Goal: Contribute content: Add original content to the website for others to see

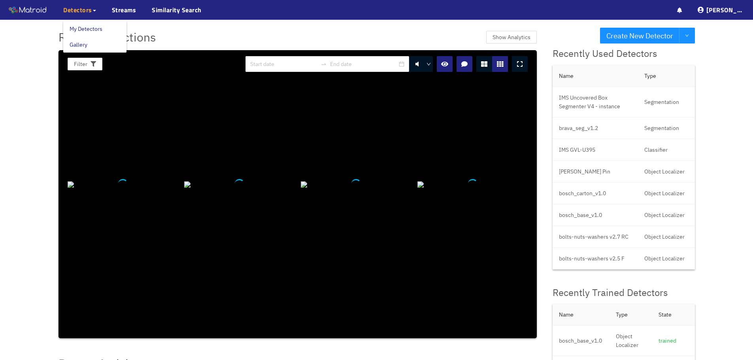
click at [80, 16] on div "Detectors" at bounding box center [79, 10] width 33 height 20
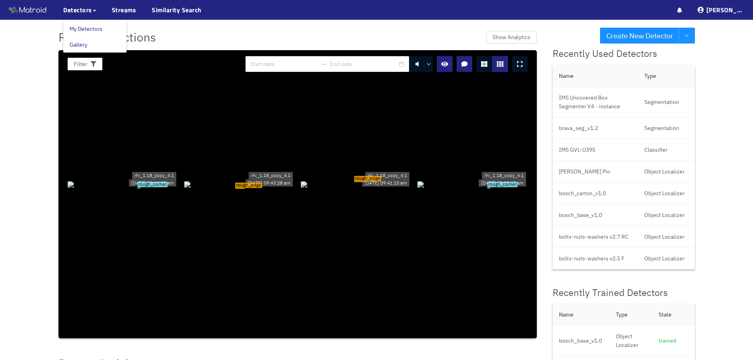
click at [82, 28] on link "My Detectors" at bounding box center [86, 29] width 33 height 16
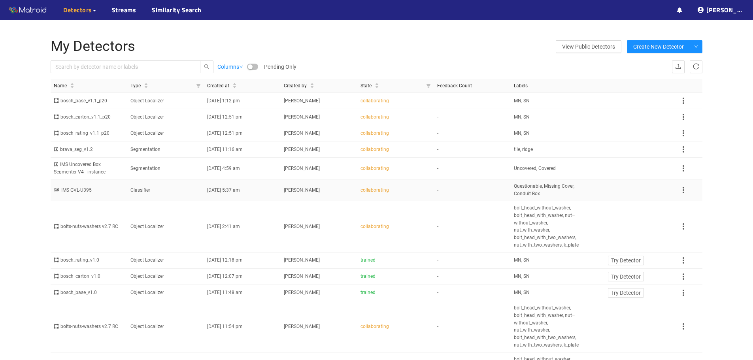
click at [240, 192] on span "09/23/2025 5:37 am" at bounding box center [223, 190] width 33 height 6
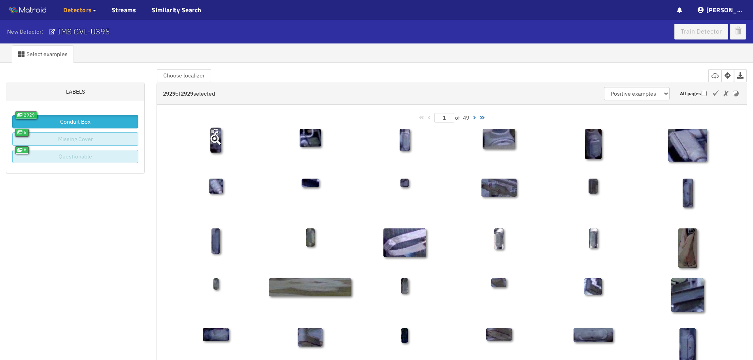
click at [216, 147] on icon at bounding box center [216, 140] width 11 height 25
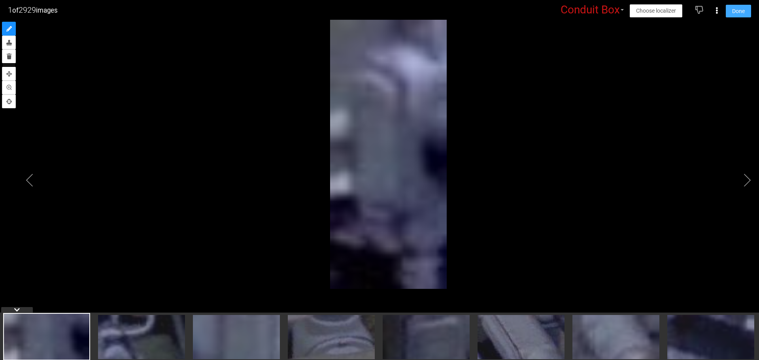
click at [734, 11] on span "Done" at bounding box center [738, 11] width 13 height 9
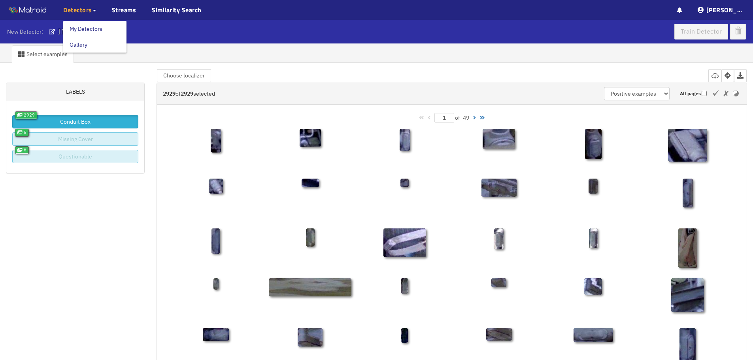
click at [85, 13] on span "Detectors" at bounding box center [77, 9] width 29 height 9
click at [83, 27] on link "My Detectors" at bounding box center [86, 29] width 33 height 16
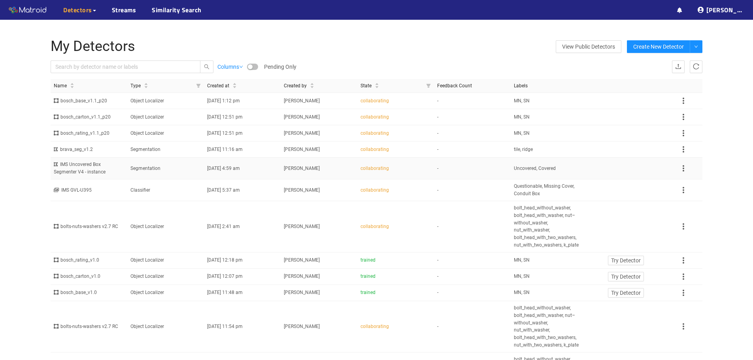
click at [170, 167] on td "Segmentation" at bounding box center [165, 169] width 77 height 22
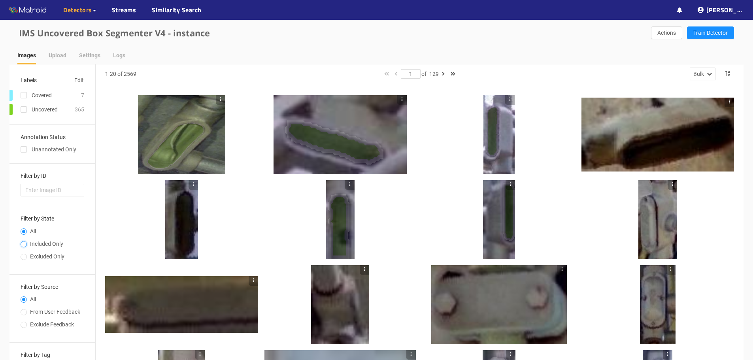
click at [26, 245] on input "Included Only" at bounding box center [24, 245] width 6 height 5
radio input "true"
radio input "false"
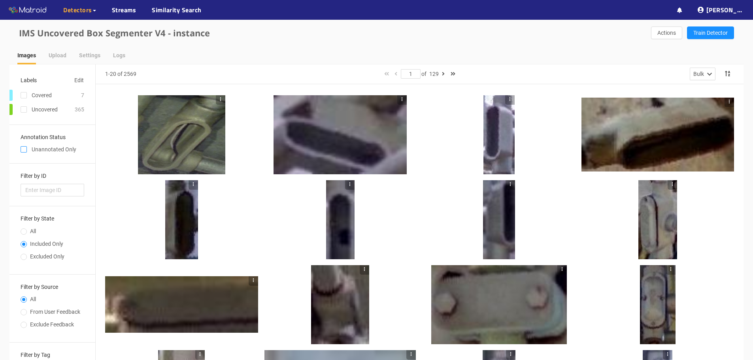
click at [23, 148] on input "checkbox" at bounding box center [24, 151] width 6 height 6
checkbox input "true"
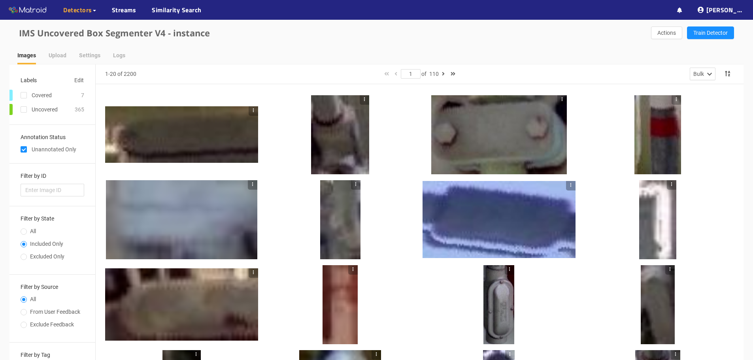
click at [219, 166] on div at bounding box center [181, 134] width 153 height 79
click at [206, 144] on div at bounding box center [181, 134] width 153 height 57
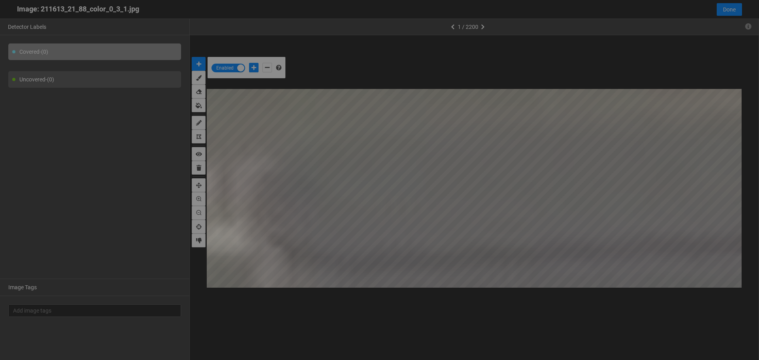
scroll to position [356, 0]
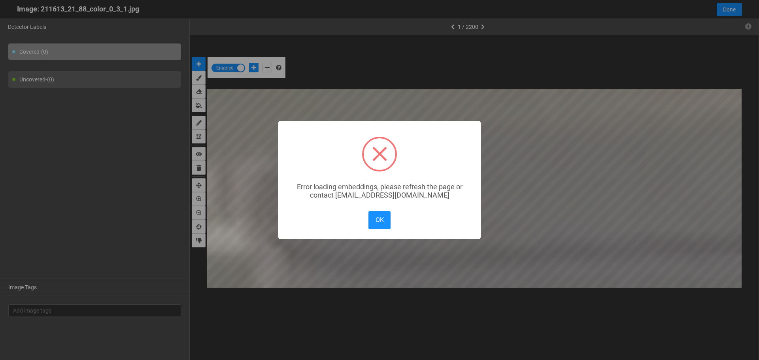
click at [752, 248] on div "× Error loading embeddings, please refresh the page or contact solutions@matroi…" at bounding box center [379, 180] width 759 height 360
click at [383, 220] on button "OK" at bounding box center [379, 220] width 22 height 18
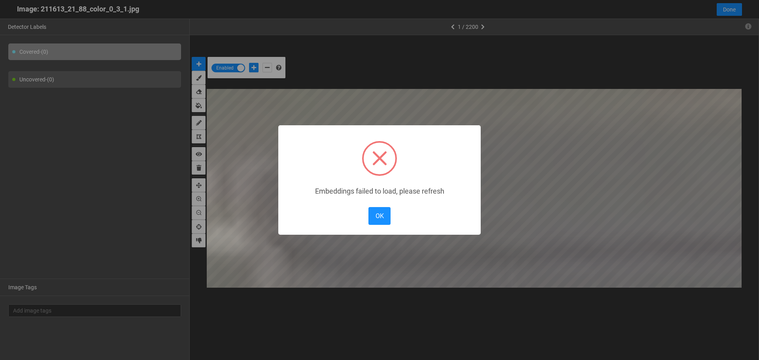
click at [344, 178] on body "··· Detectors ··· Streams ··· Similarity Search ··· ··· ··· Shafi I. ··· IMS Un…" at bounding box center [379, 283] width 759 height 566
click at [373, 222] on button "OK" at bounding box center [379, 216] width 22 height 18
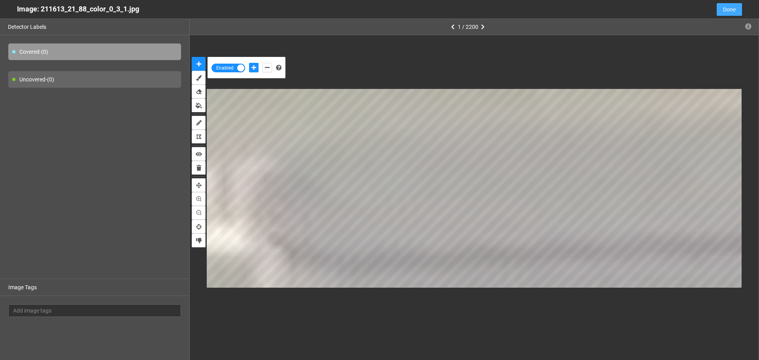
click at [728, 10] on span "Done" at bounding box center [729, 9] width 13 height 9
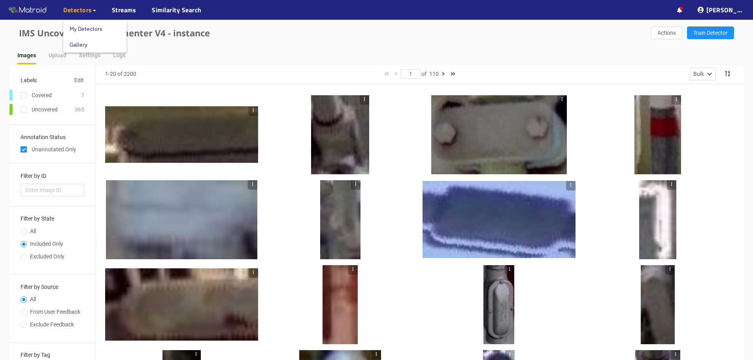
click at [88, 9] on span "Detectors" at bounding box center [77, 9] width 29 height 9
click at [83, 27] on link "My Detectors" at bounding box center [86, 29] width 33 height 16
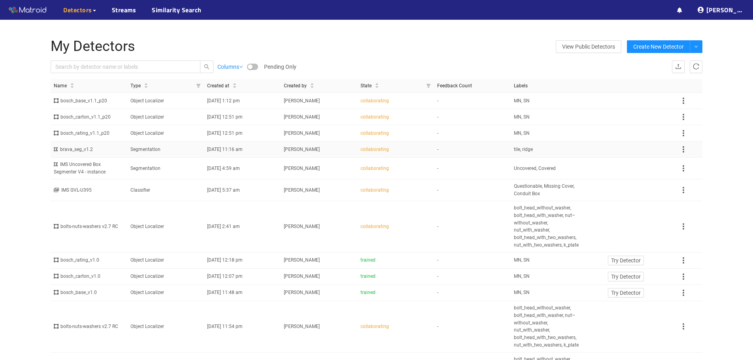
click at [502, 152] on td "-" at bounding box center [472, 150] width 77 height 16
click at [108, 170] on div "IMS Uncovered Box Segmenter V4 - instance" at bounding box center [89, 168] width 70 height 15
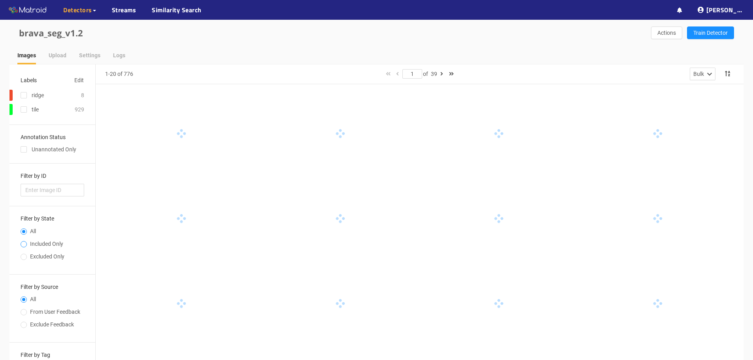
click at [25, 220] on h3 "Filter by State" at bounding box center [53, 219] width 64 height 6
click at [22, 244] on input "Included Only" at bounding box center [24, 245] width 6 height 5
radio input "true"
radio input "false"
click at [24, 152] on input "checkbox" at bounding box center [24, 151] width 6 height 6
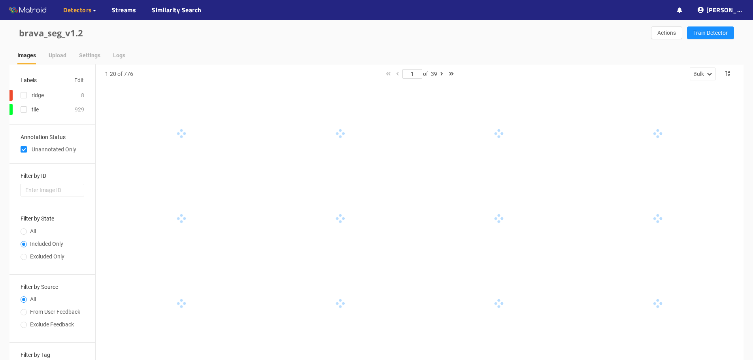
click at [24, 151] on input "checkbox" at bounding box center [24, 151] width 6 height 6
checkbox input "false"
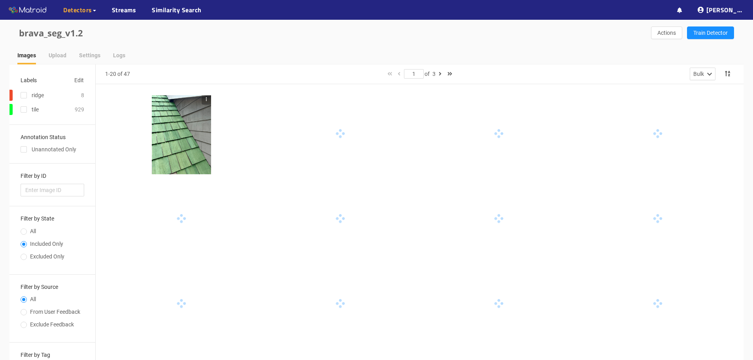
click at [195, 160] on div at bounding box center [181, 134] width 59 height 79
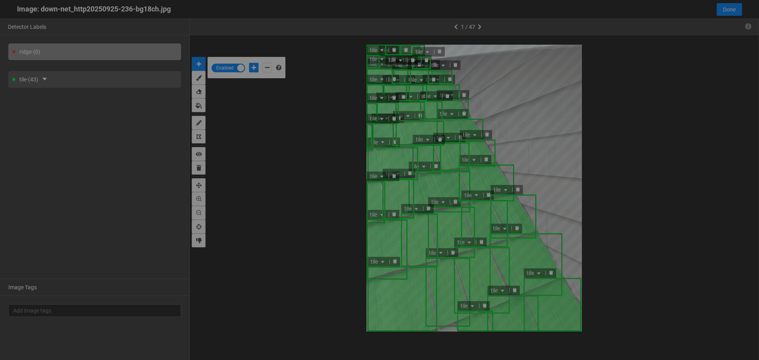
scroll to position [356, 0]
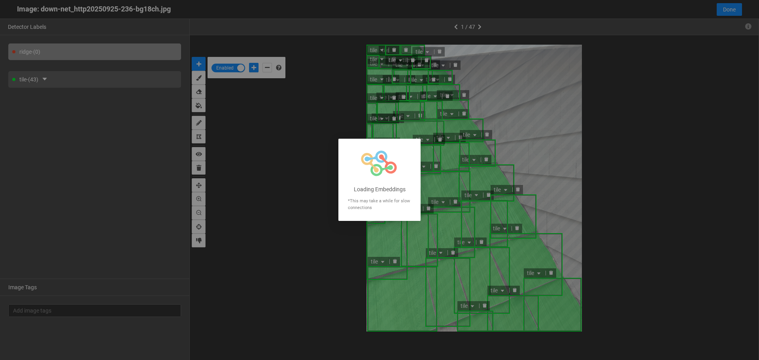
click at [566, 179] on div at bounding box center [379, 180] width 759 height 360
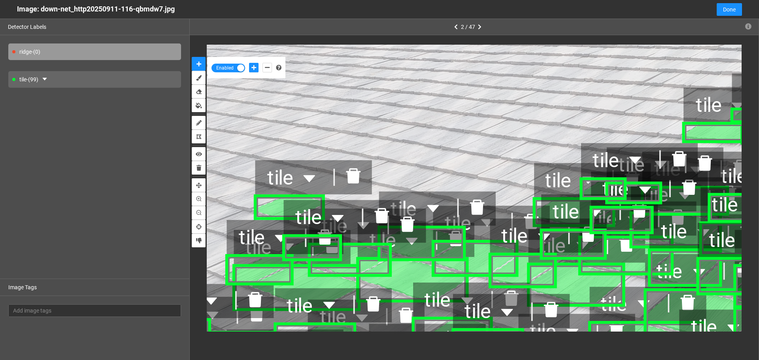
click at [68, 79] on div "tile - (99)" at bounding box center [94, 79] width 173 height 17
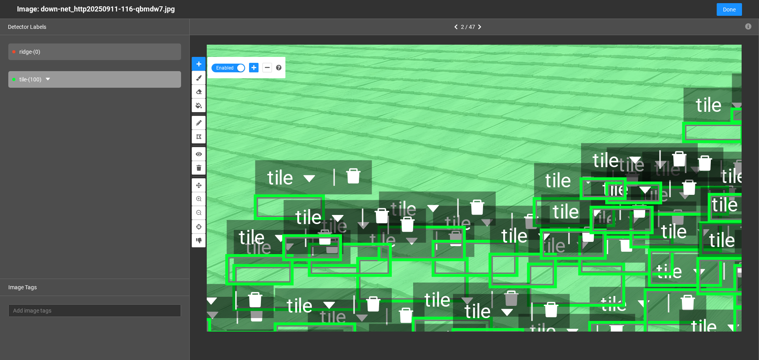
click at [43, 77] on div "tile - (100)" at bounding box center [94, 79] width 173 height 17
click at [49, 79] on icon "caret-down" at bounding box center [47, 79] width 4 height 3
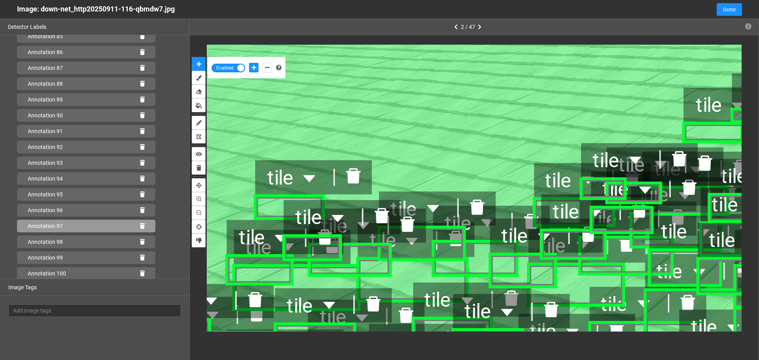
scroll to position [1390, 0]
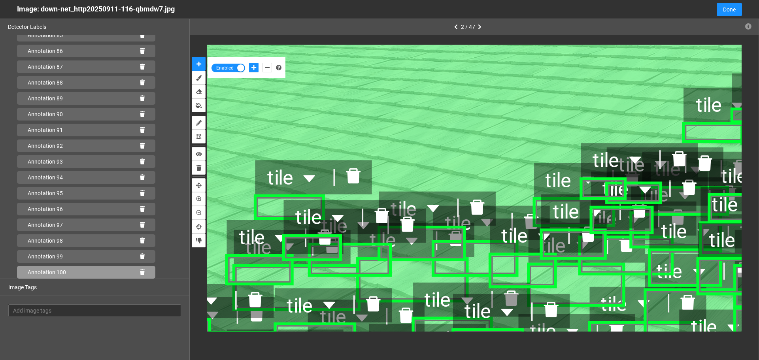
click at [134, 273] on div "Annotation 100" at bounding box center [86, 272] width 138 height 13
click at [140, 275] on div "Annotation 100" at bounding box center [86, 272] width 138 height 13
click at [140, 273] on icon at bounding box center [142, 273] width 5 height 6
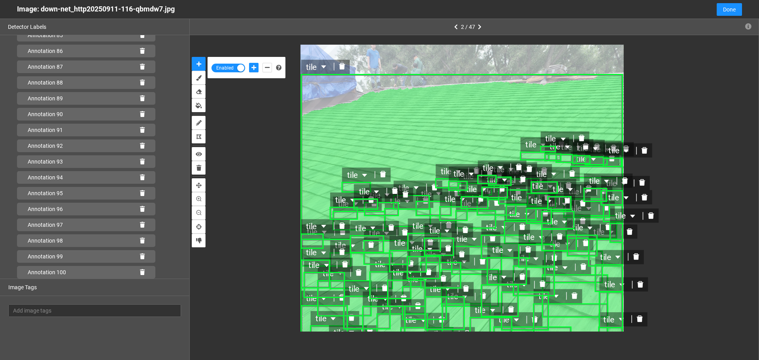
click at [344, 67] on icon "delete" at bounding box center [342, 66] width 6 height 6
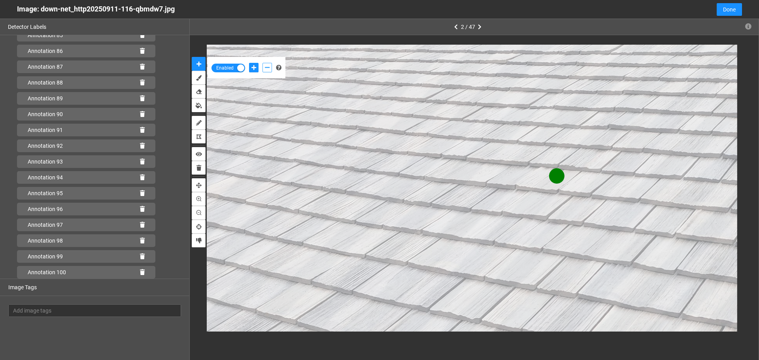
click at [265, 69] on icon "add-negative-points" at bounding box center [267, 68] width 5 height 6
click at [262, 63] on button "add-negative-points" at bounding box center [266, 67] width 9 height 9
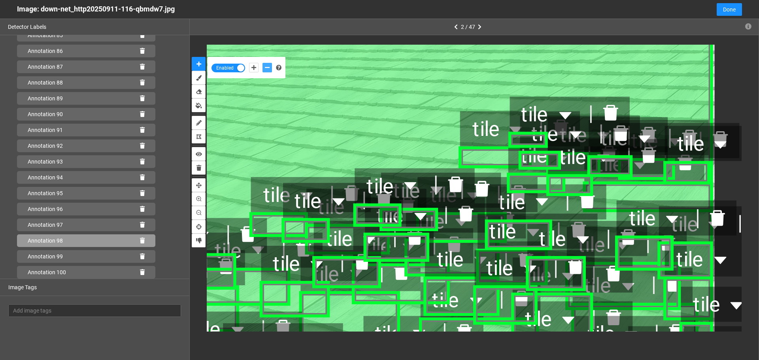
scroll to position [1454, 0]
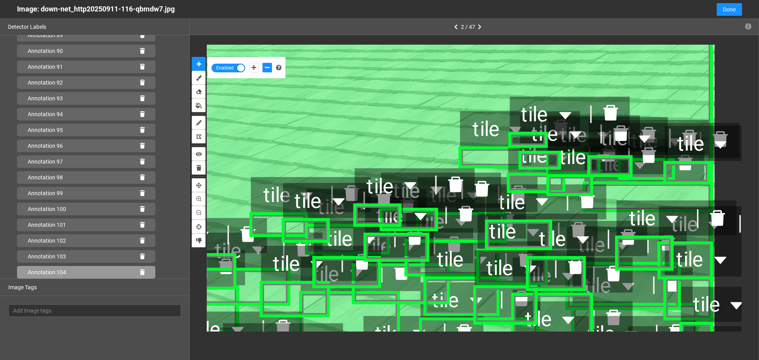
click at [140, 273] on icon at bounding box center [142, 273] width 5 height 6
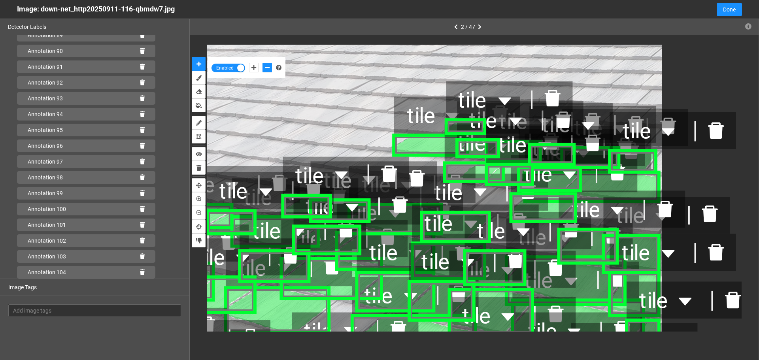
click at [584, 200] on span "tile" at bounding box center [602, 210] width 60 height 34
click at [586, 199] on span "tile" at bounding box center [602, 210] width 60 height 34
click at [498, 196] on div "tile" at bounding box center [464, 191] width 85 height 37
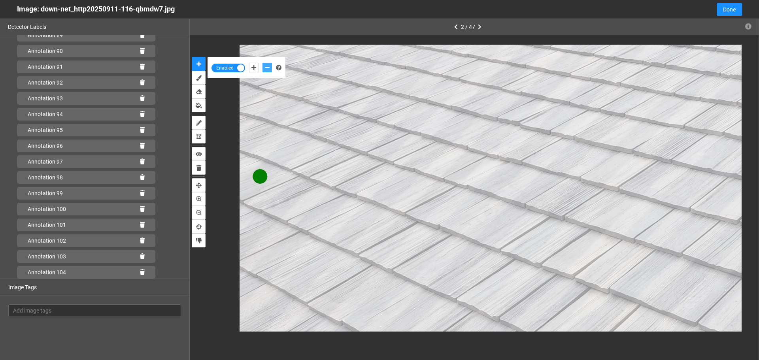
click at [265, 68] on icon "add-negative-points" at bounding box center [267, 68] width 5 height 6
click at [262, 63] on button "add-negative-points" at bounding box center [266, 67] width 9 height 9
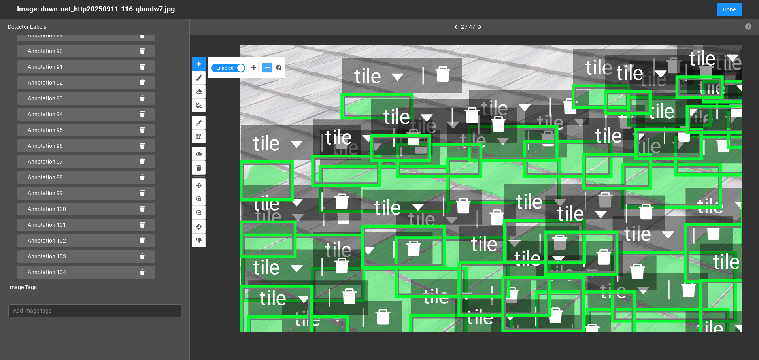
click at [295, 146] on icon "caret-down" at bounding box center [296, 143] width 17 height 17
click at [338, 144] on icon "delete" at bounding box center [341, 142] width 15 height 16
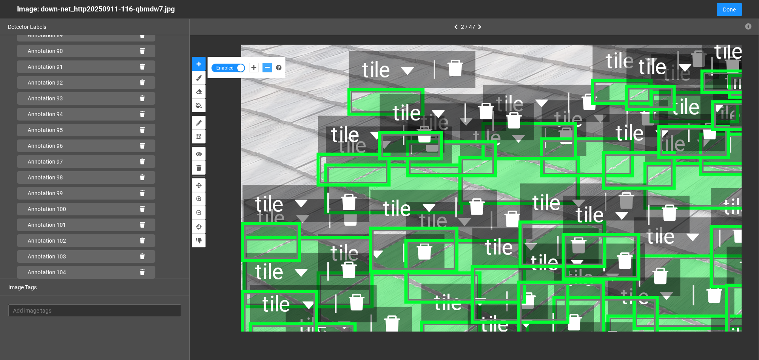
click at [306, 185] on div "tile" at bounding box center [285, 203] width 85 height 37
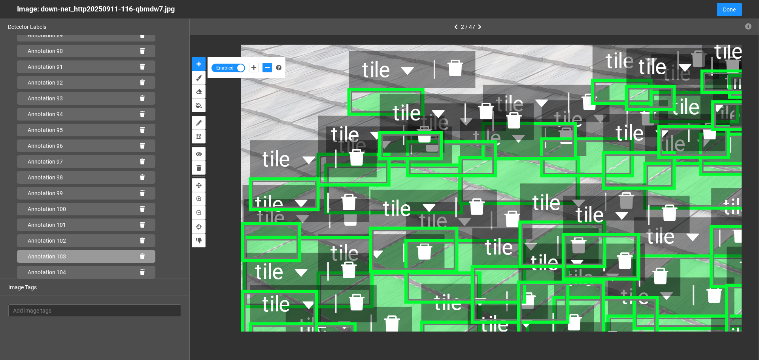
scroll to position [1485, 0]
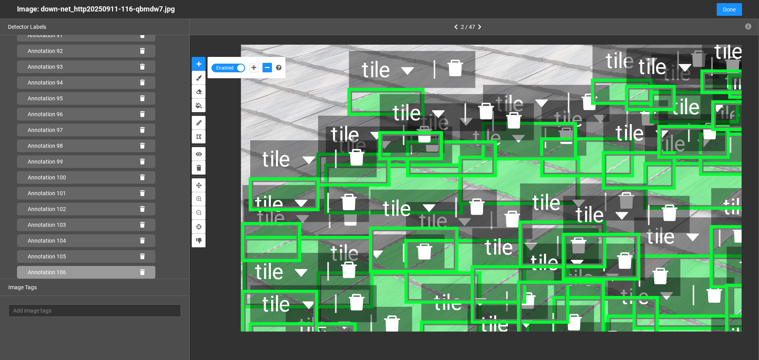
click at [140, 272] on icon at bounding box center [142, 273] width 5 height 6
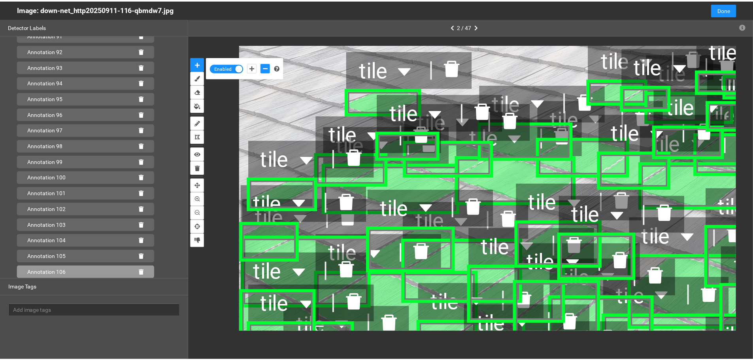
scroll to position [1469, 0]
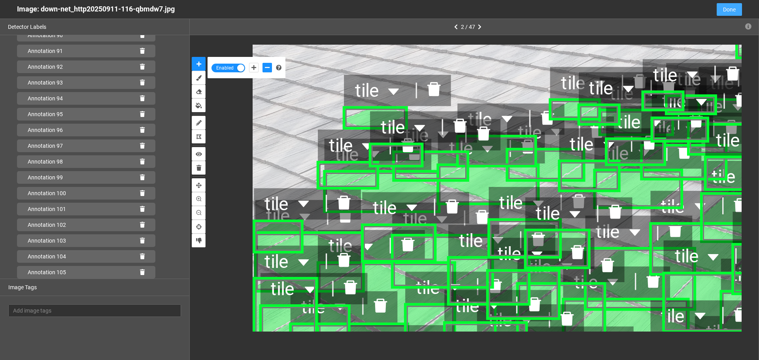
click at [725, 9] on span "Done" at bounding box center [729, 9] width 13 height 9
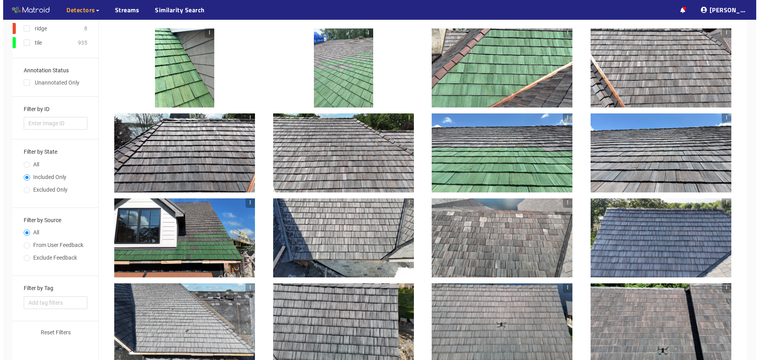
scroll to position [79, 0]
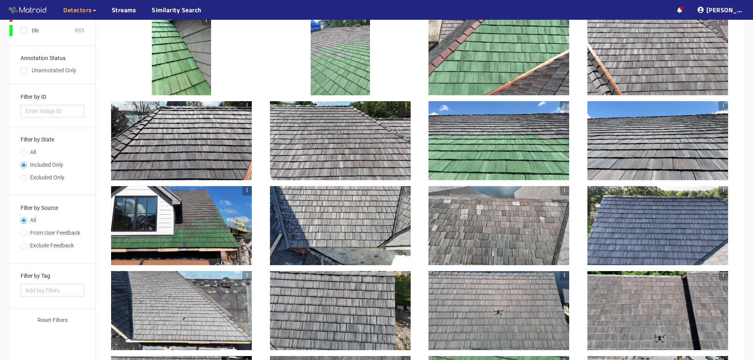
click at [527, 128] on div at bounding box center [499, 140] width 141 height 79
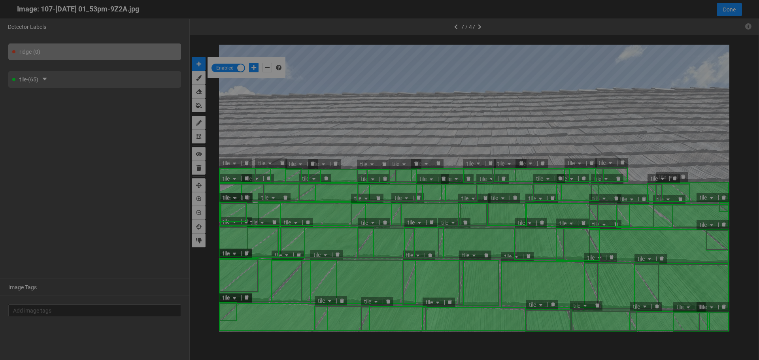
scroll to position [356, 0]
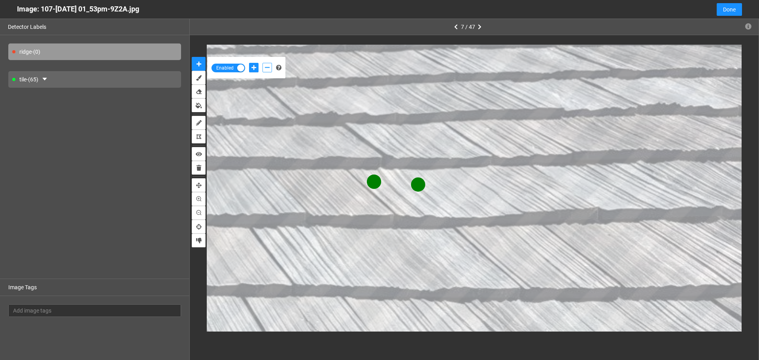
click at [269, 69] on icon "add-negative-points" at bounding box center [267, 68] width 5 height 6
click at [262, 63] on button "add-negative-points" at bounding box center [266, 67] width 9 height 9
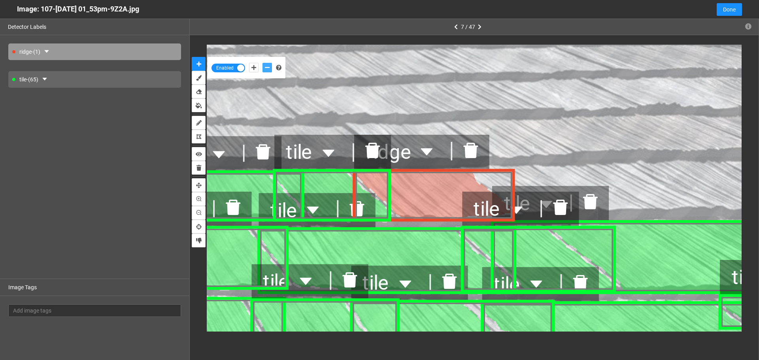
click at [474, 153] on icon "delete" at bounding box center [471, 150] width 15 height 15
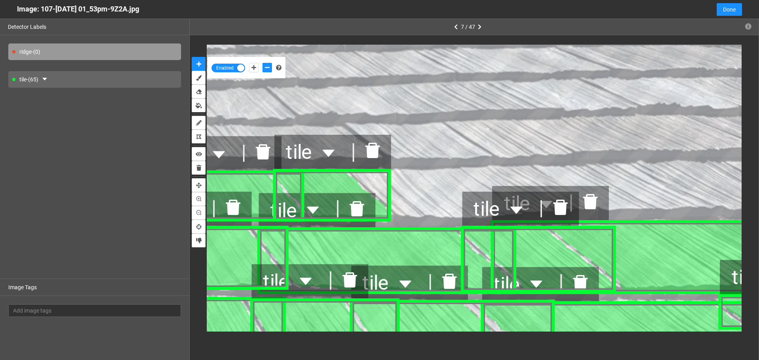
click at [70, 82] on div "tile - (65)" at bounding box center [94, 79] width 173 height 17
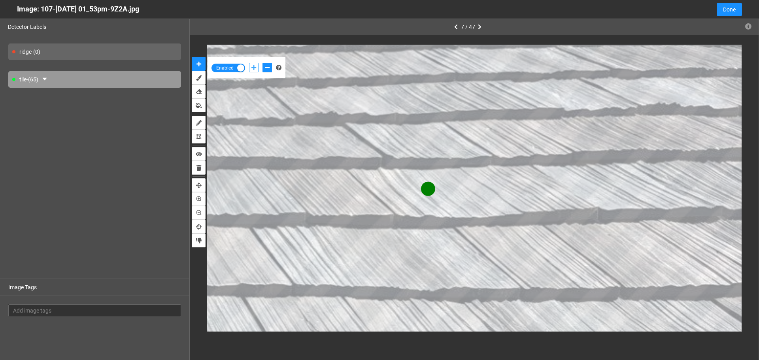
click at [255, 68] on icon "add-positive-points" at bounding box center [253, 68] width 5 height 6
click at [270, 69] on button "add-negative-points" at bounding box center [266, 67] width 9 height 9
click at [262, 63] on button "add-negative-points" at bounding box center [266, 67] width 9 height 9
click at [267, 68] on icon "add-negative-points" at bounding box center [267, 68] width 5 height 6
click at [262, 63] on button "add-negative-points" at bounding box center [266, 67] width 9 height 9
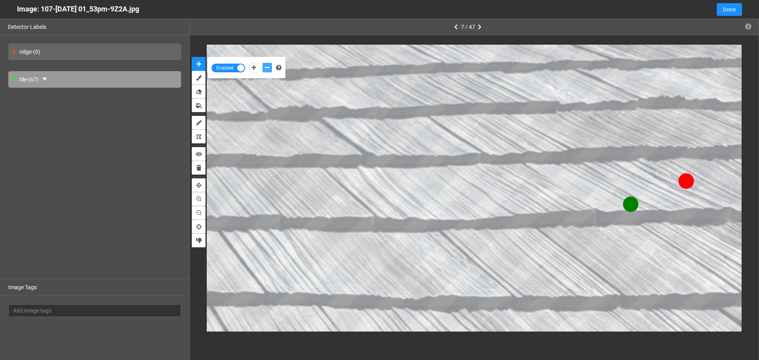
click at [262, 63] on button "add-negative-points" at bounding box center [266, 67] width 9 height 9
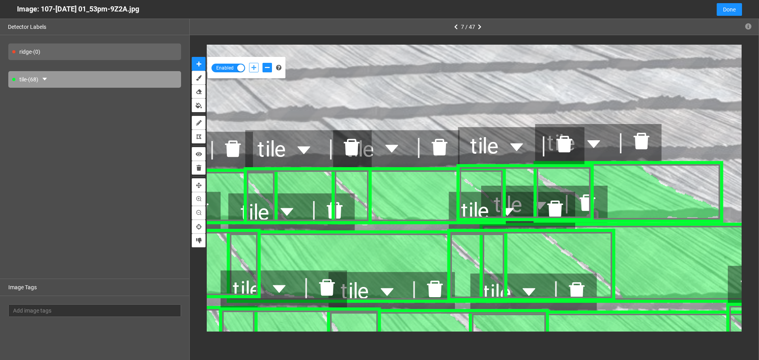
click at [255, 67] on icon "add-positive-points" at bounding box center [253, 68] width 5 height 6
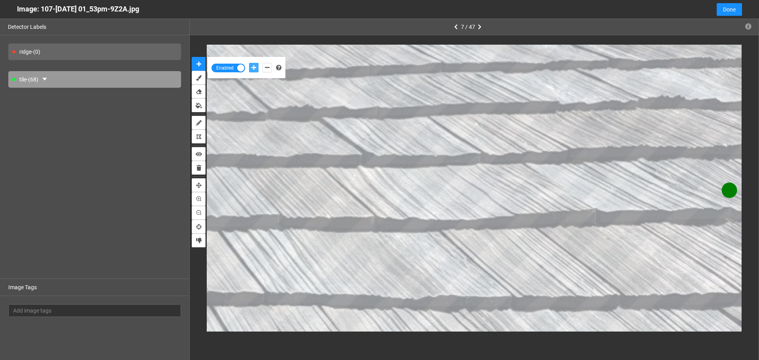
click at [249, 63] on button "add-positive-points" at bounding box center [253, 67] width 9 height 9
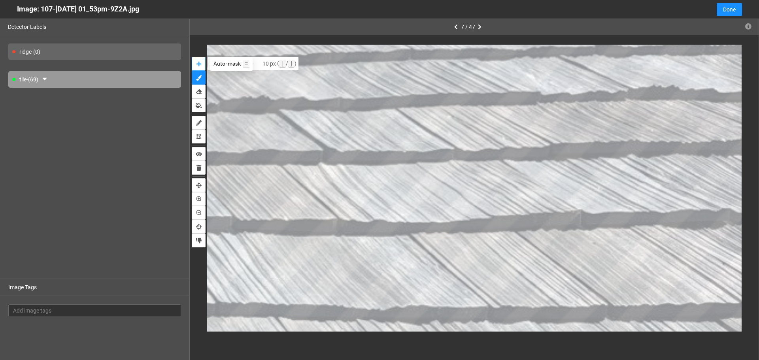
click at [194, 62] on button "auto-mask" at bounding box center [199, 64] width 14 height 14
click at [192, 57] on button "auto-mask" at bounding box center [199, 64] width 14 height 14
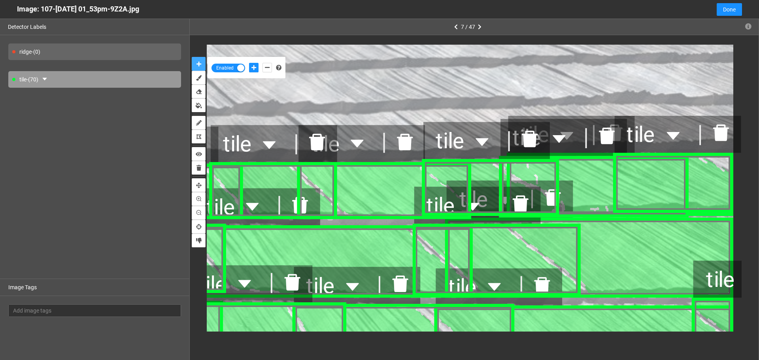
click at [718, 139] on icon "delete" at bounding box center [720, 133] width 16 height 17
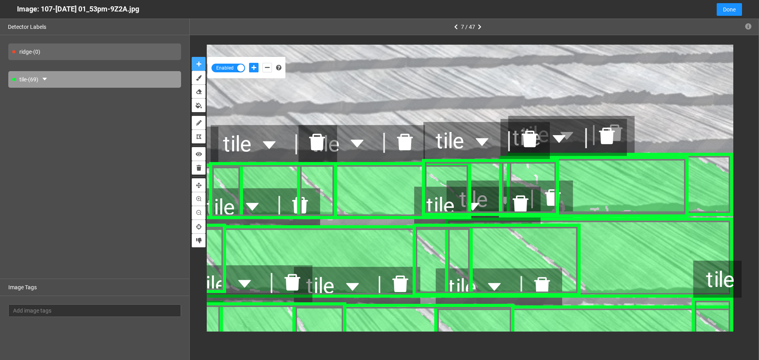
click at [616, 134] on icon "delete" at bounding box center [606, 136] width 19 height 19
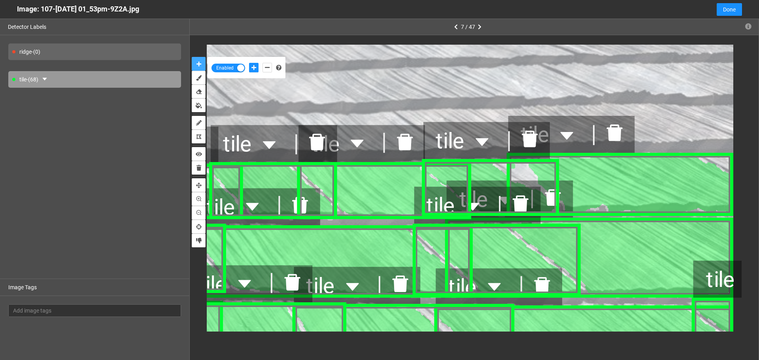
click at [617, 134] on icon "delete" at bounding box center [614, 133] width 16 height 17
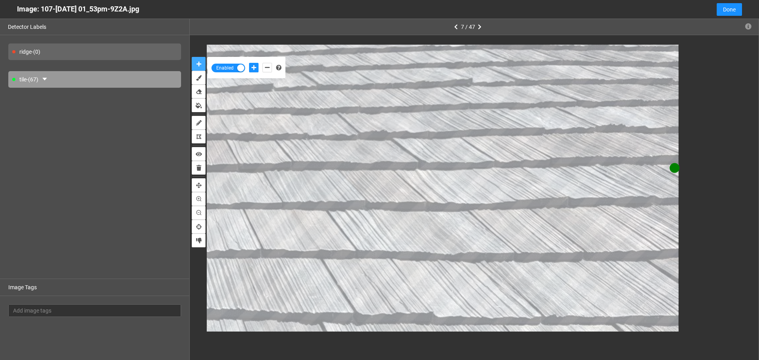
click at [192, 57] on button "auto-mask" at bounding box center [199, 64] width 14 height 14
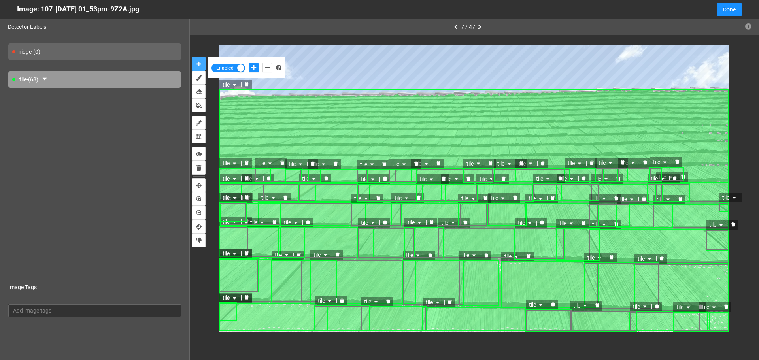
click at [246, 85] on icon "delete" at bounding box center [247, 84] width 4 height 4
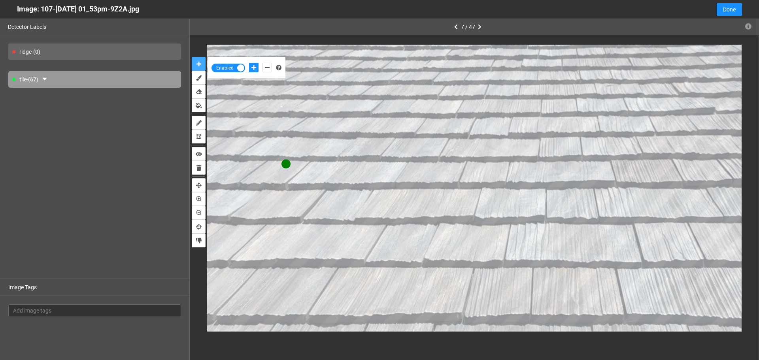
click at [192, 57] on button "auto-mask" at bounding box center [199, 64] width 14 height 14
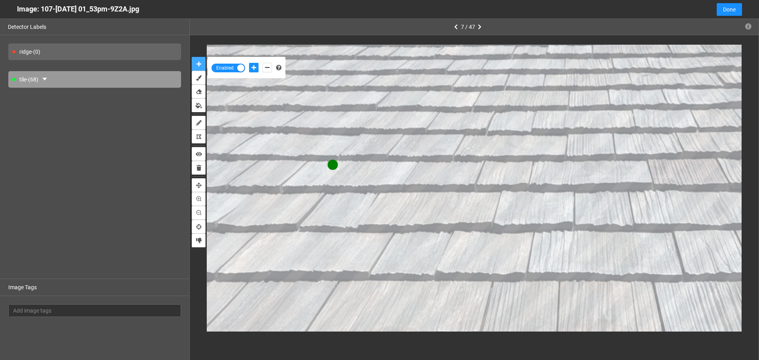
click at [192, 57] on button "auto-mask" at bounding box center [199, 64] width 14 height 14
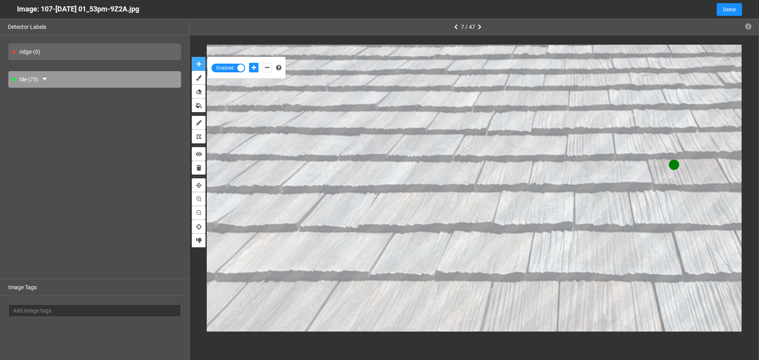
click at [192, 57] on button "auto-mask" at bounding box center [199, 64] width 14 height 14
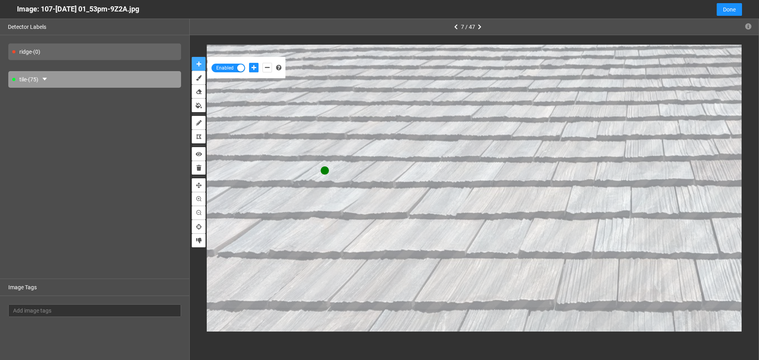
click at [192, 57] on button "auto-mask" at bounding box center [199, 64] width 14 height 14
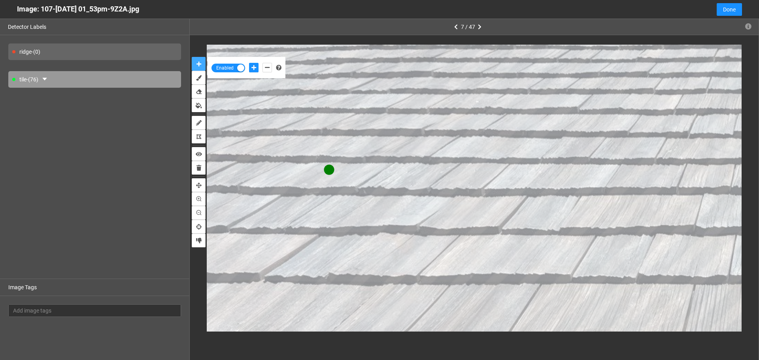
click at [192, 57] on button "auto-mask" at bounding box center [199, 64] width 14 height 14
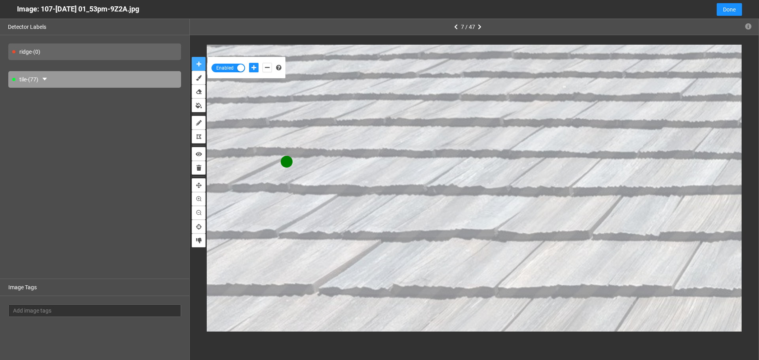
click at [192, 57] on button "auto-mask" at bounding box center [199, 64] width 14 height 14
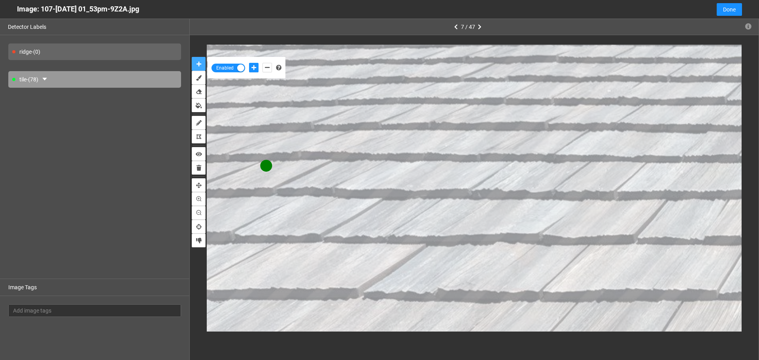
click at [192, 57] on button "auto-mask" at bounding box center [199, 64] width 14 height 14
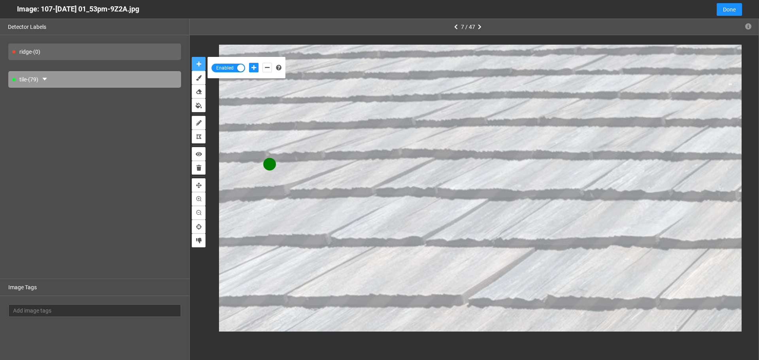
click at [192, 57] on button "auto-mask" at bounding box center [199, 64] width 14 height 14
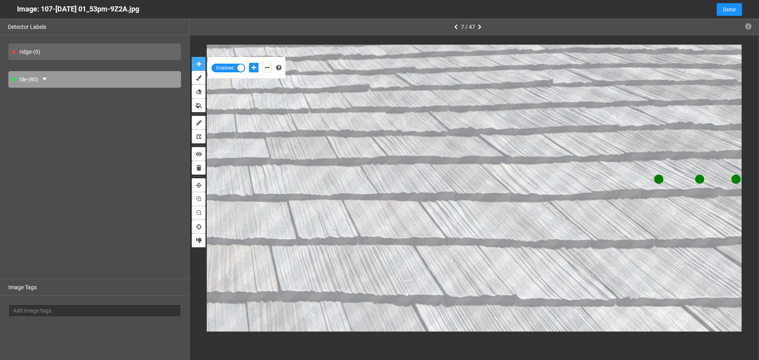
click at [192, 57] on button "auto-mask" at bounding box center [199, 64] width 14 height 14
click at [267, 66] on icon "add-negative-points" at bounding box center [267, 68] width 5 height 6
click at [262, 63] on button "add-negative-points" at bounding box center [266, 67] width 9 height 9
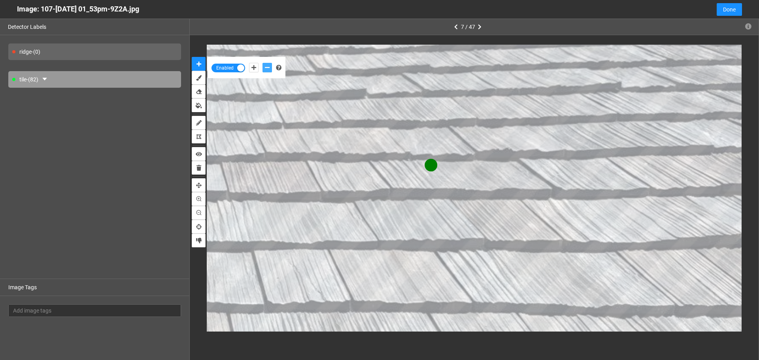
click at [262, 63] on button "add-negative-points" at bounding box center [266, 67] width 9 height 9
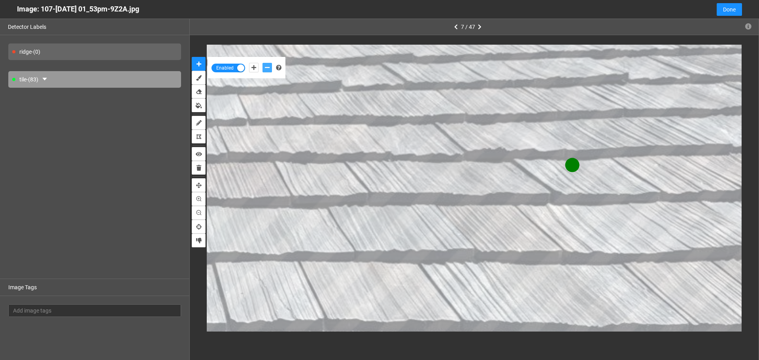
click at [262, 63] on button "add-negative-points" at bounding box center [266, 67] width 9 height 9
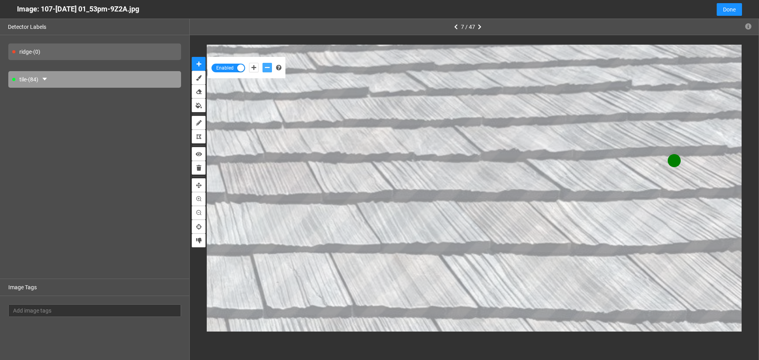
click at [265, 66] on icon "add-negative-points" at bounding box center [267, 68] width 5 height 6
click at [262, 63] on button "add-negative-points" at bounding box center [266, 67] width 9 height 9
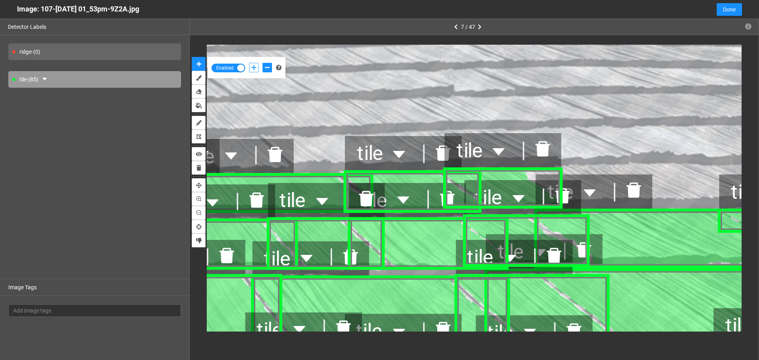
click at [252, 68] on icon "add-positive-points" at bounding box center [253, 68] width 5 height 6
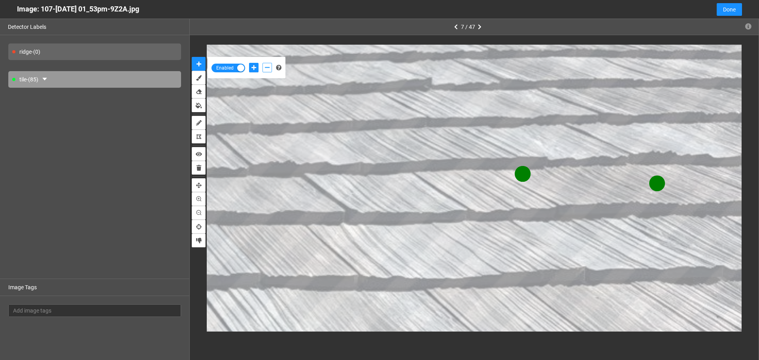
click at [263, 68] on button "add-negative-points" at bounding box center [266, 67] width 9 height 9
click at [262, 63] on button "add-negative-points" at bounding box center [266, 67] width 9 height 9
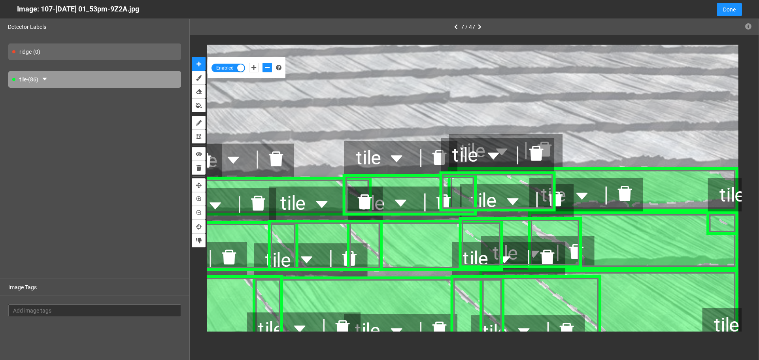
click at [39, 78] on div "tile - (86)" at bounding box center [94, 79] width 173 height 17
click at [46, 81] on icon "caret-down" at bounding box center [45, 79] width 6 height 6
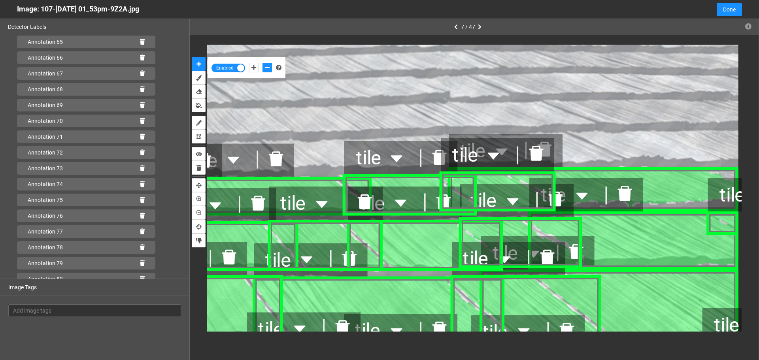
scroll to position [1169, 0]
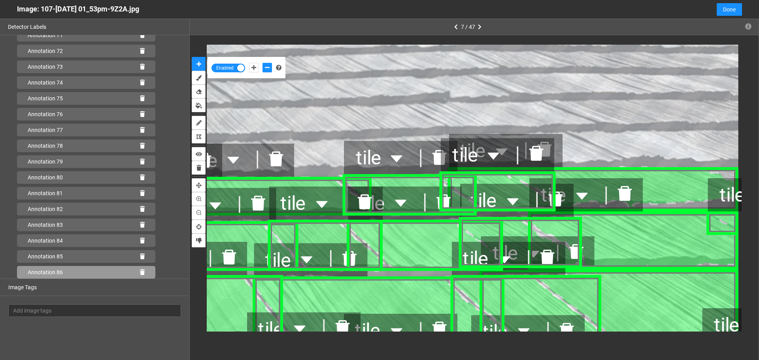
click at [140, 271] on icon at bounding box center [142, 273] width 5 height 6
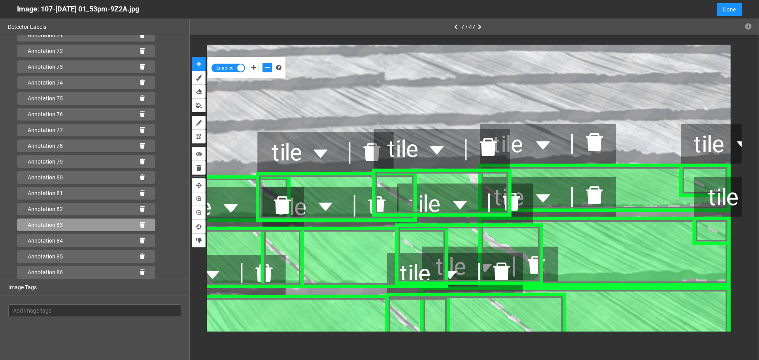
scroll to position [1185, 0]
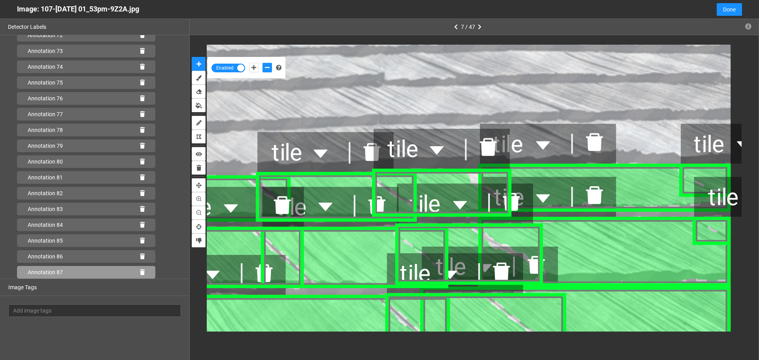
click at [140, 272] on icon at bounding box center [142, 273] width 5 height 6
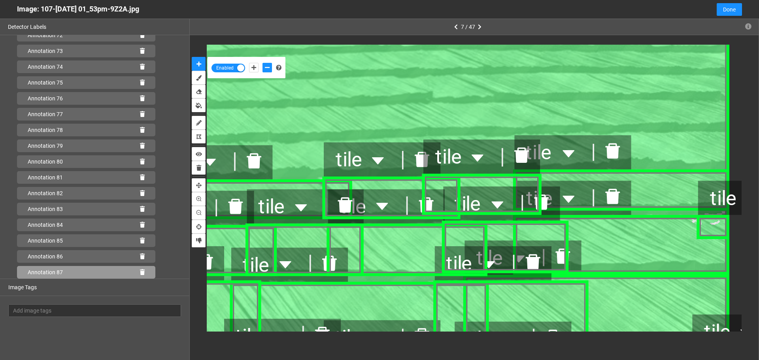
click at [140, 271] on icon at bounding box center [142, 273] width 5 height 6
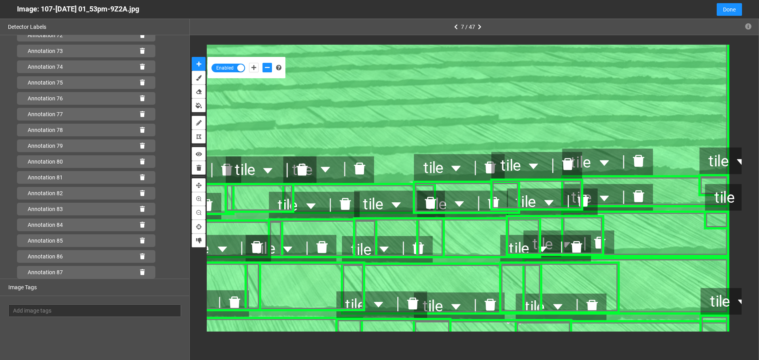
scroll to position [1201, 0]
click at [140, 272] on icon at bounding box center [142, 273] width 5 height 6
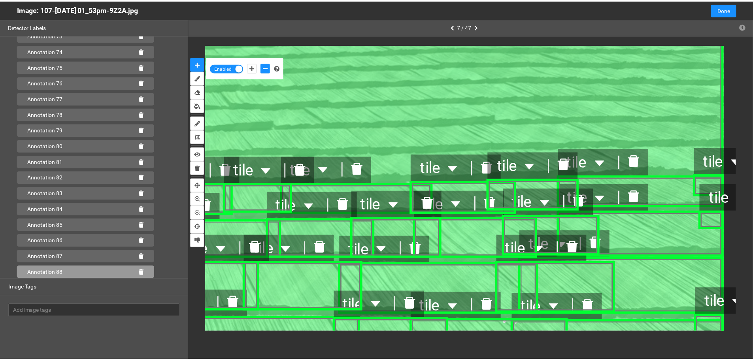
scroll to position [1185, 0]
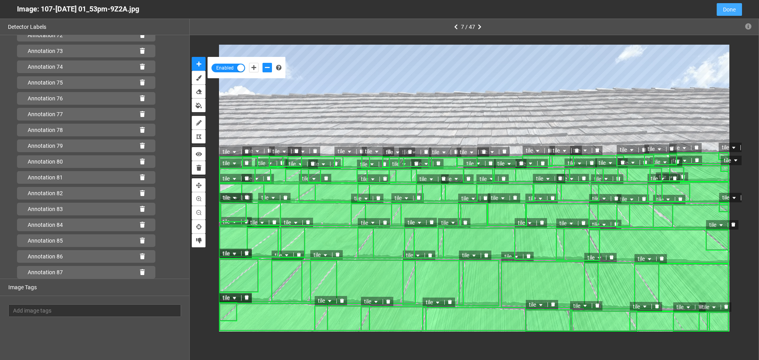
click at [724, 8] on span "Done" at bounding box center [729, 9] width 13 height 9
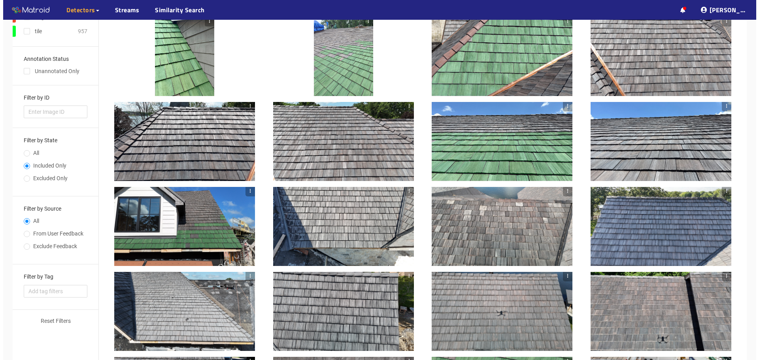
scroll to position [79, 0]
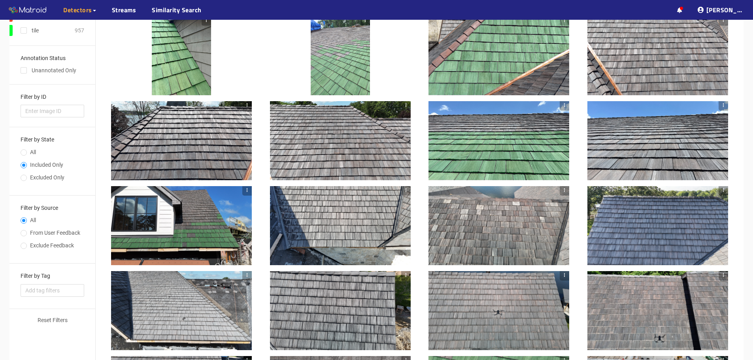
click at [647, 166] on div at bounding box center [657, 140] width 141 height 79
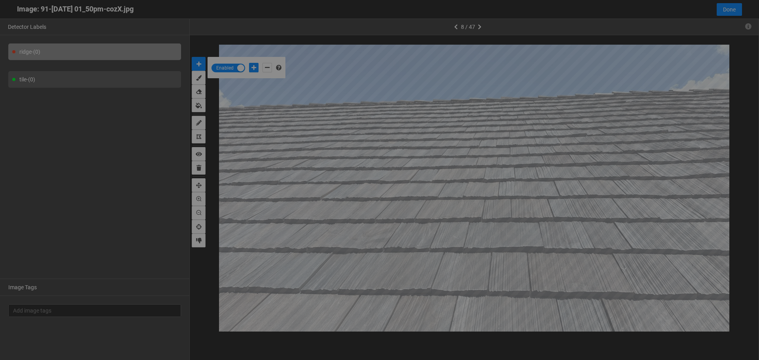
scroll to position [356, 0]
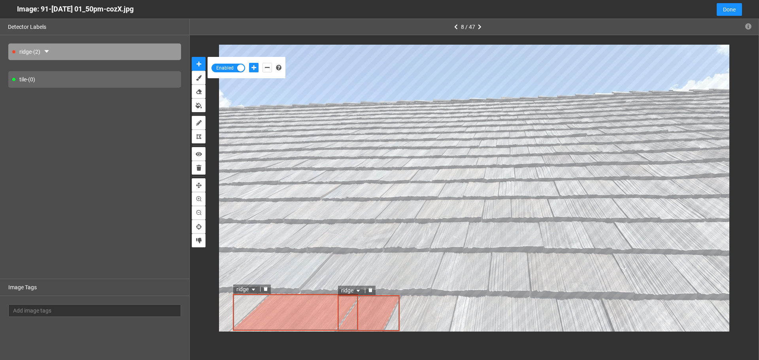
click at [371, 291] on icon "delete" at bounding box center [370, 290] width 4 height 4
click at [266, 291] on icon "delete" at bounding box center [266, 289] width 4 height 4
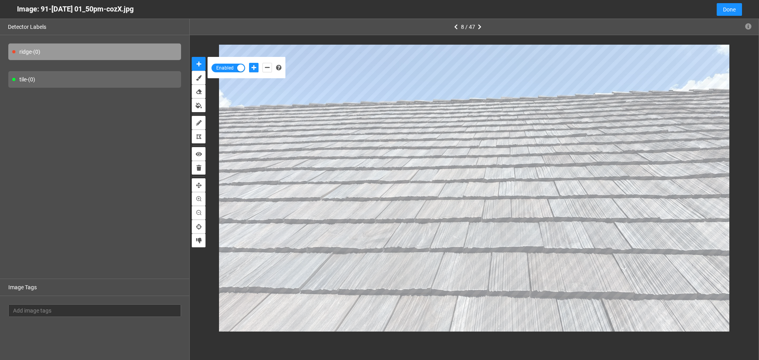
click at [56, 79] on div "tile - (0)" at bounding box center [94, 79] width 173 height 17
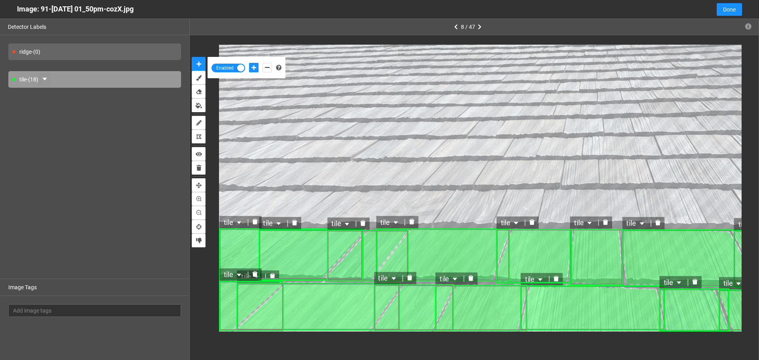
click at [43, 77] on button "button" at bounding box center [44, 79] width 13 height 13
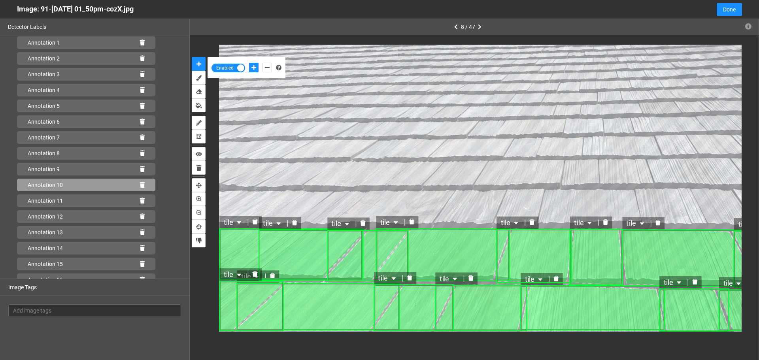
scroll to position [94, 0]
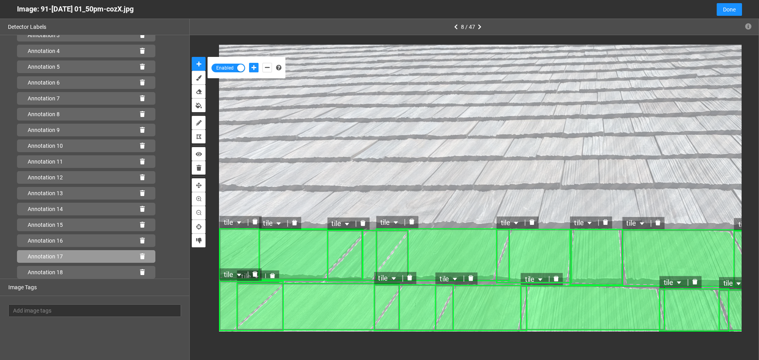
click at [140, 257] on icon at bounding box center [142, 257] width 5 height 6
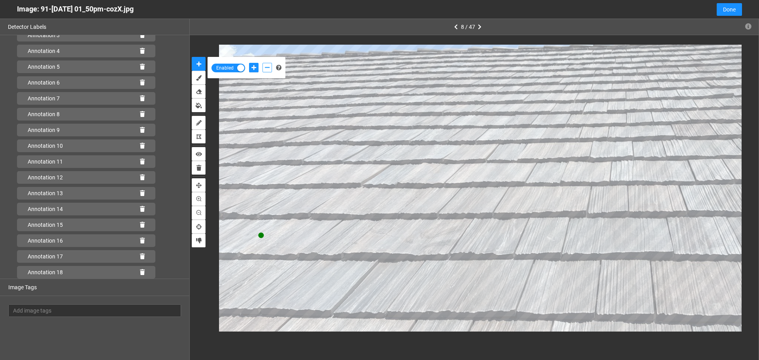
click at [267, 70] on icon "add-negative-points" at bounding box center [267, 68] width 5 height 6
click at [262, 63] on button "add-negative-points" at bounding box center [266, 67] width 9 height 9
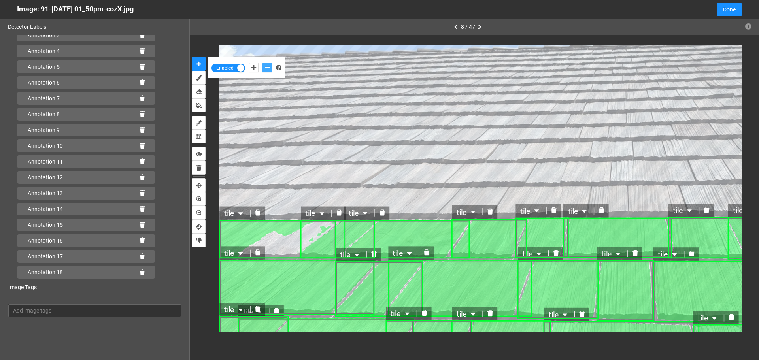
click at [261, 216] on icon "delete" at bounding box center [257, 213] width 7 height 7
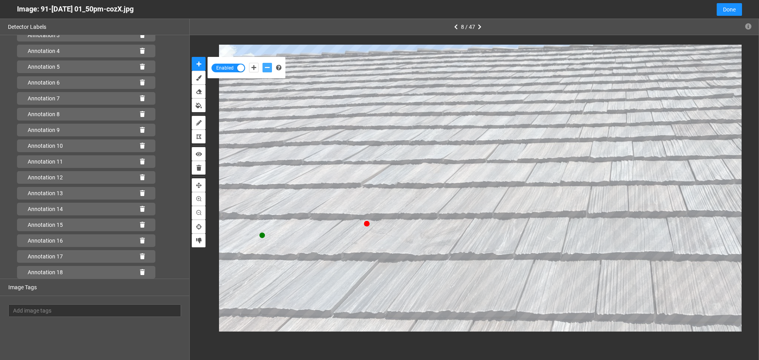
click at [262, 63] on button "add-negative-points" at bounding box center [266, 67] width 9 height 9
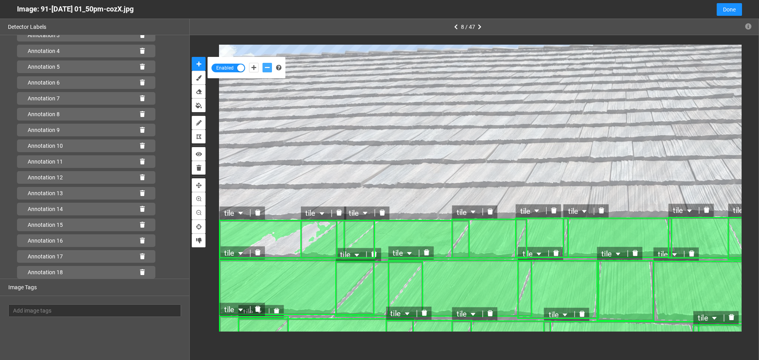
click at [258, 213] on icon "delete" at bounding box center [258, 213] width 6 height 6
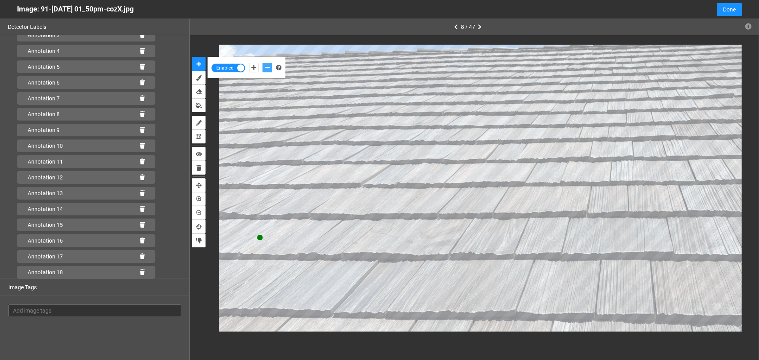
click at [266, 69] on icon "add-negative-points" at bounding box center [267, 68] width 5 height 6
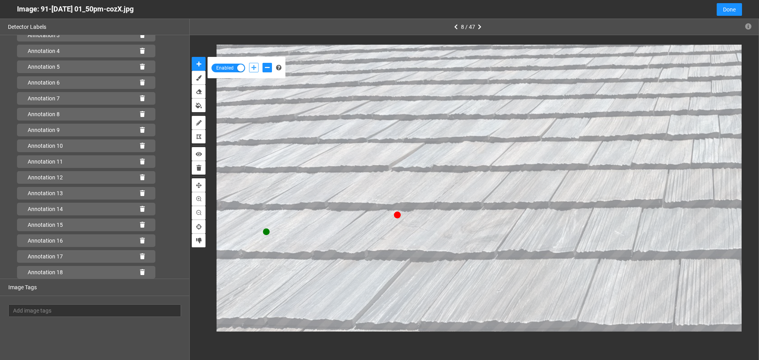
click at [255, 68] on icon "add-positive-points" at bounding box center [253, 68] width 5 height 6
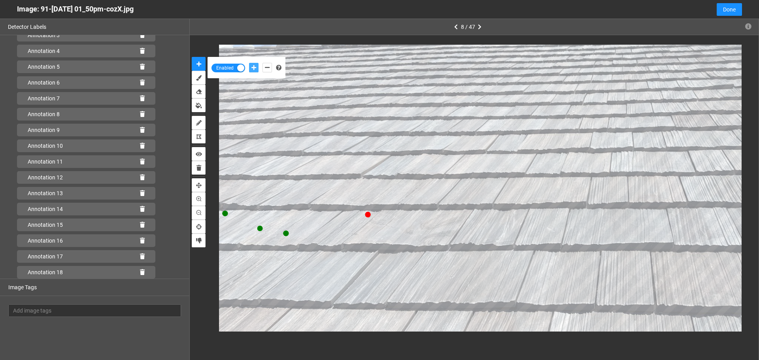
click at [249, 63] on button "add-positive-points" at bounding box center [253, 67] width 9 height 9
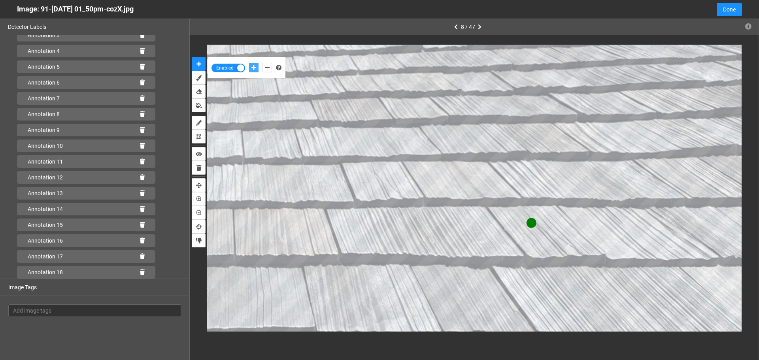
click at [249, 63] on button "add-positive-points" at bounding box center [253, 67] width 9 height 9
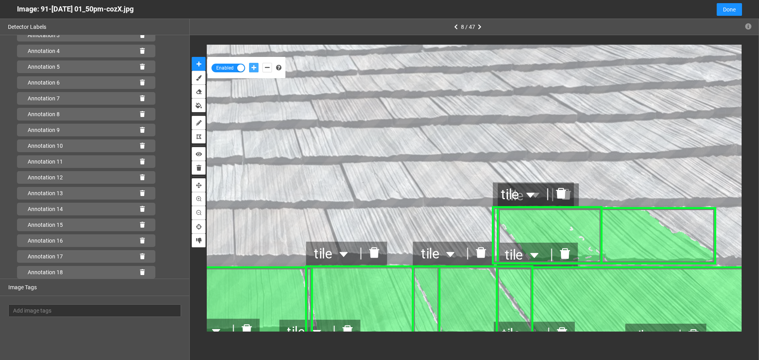
click at [570, 195] on div at bounding box center [561, 194] width 26 height 19
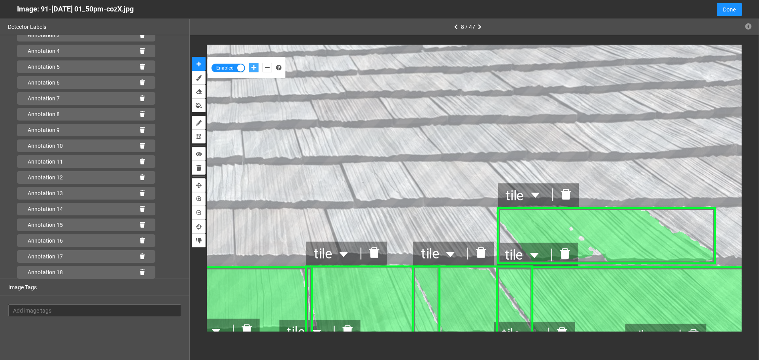
click at [567, 196] on icon "delete" at bounding box center [566, 194] width 10 height 11
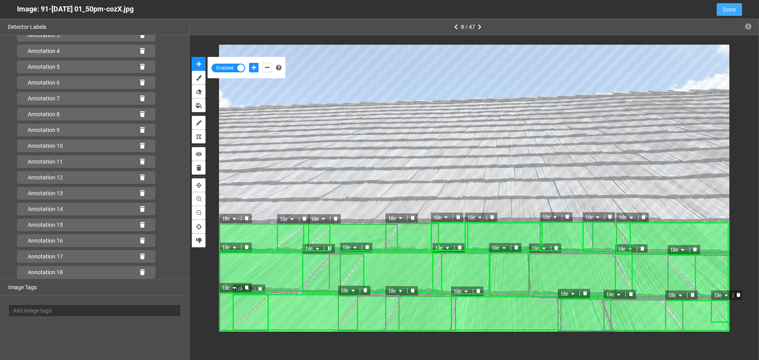
click at [729, 13] on span "Done" at bounding box center [729, 9] width 13 height 9
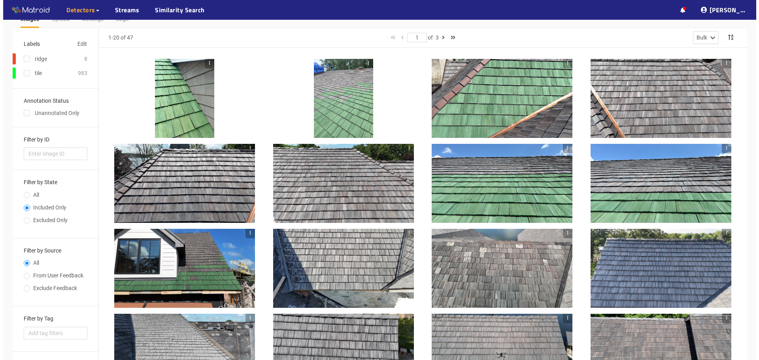
scroll to position [0, 0]
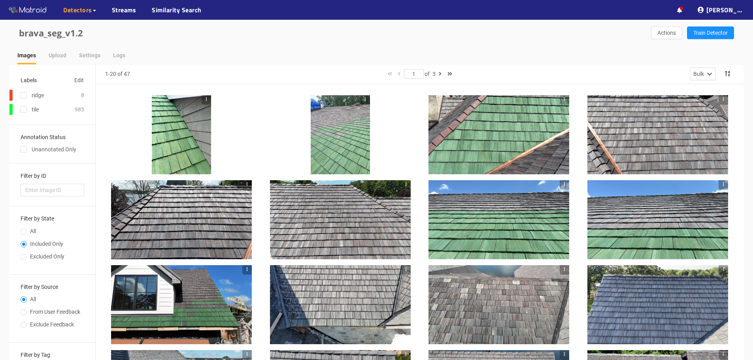
click at [648, 221] on div at bounding box center [657, 219] width 141 height 79
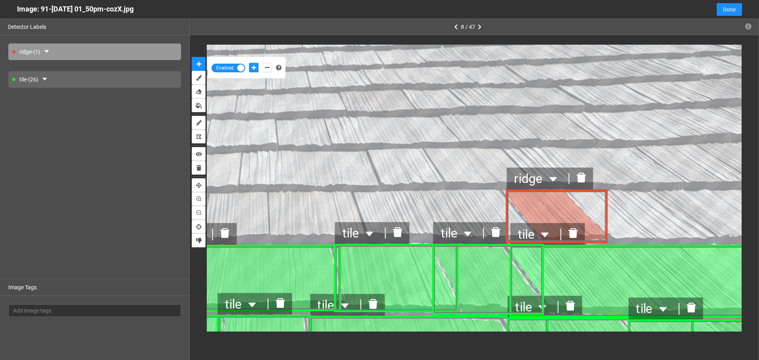
click at [581, 183] on icon "delete" at bounding box center [580, 178] width 9 height 10
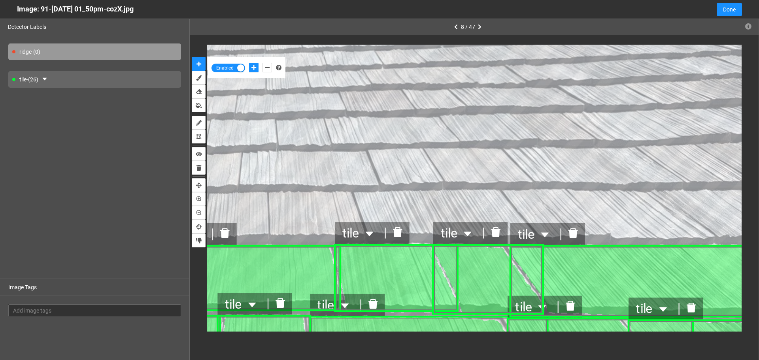
click at [66, 81] on div "tile - (26)" at bounding box center [94, 79] width 173 height 17
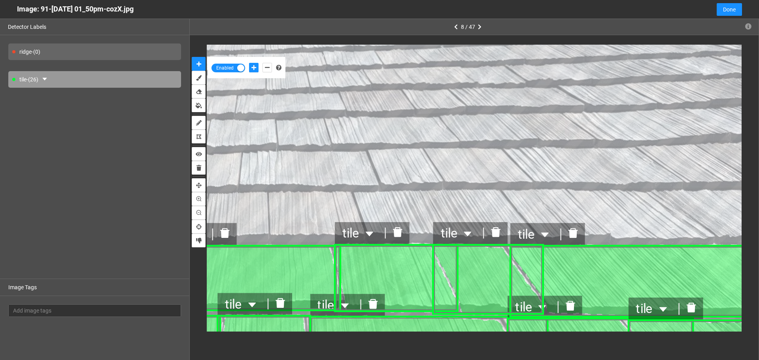
click at [26, 81] on div "tile - (26)" at bounding box center [94, 79] width 173 height 17
click at [94, 83] on div "tile - (26)" at bounding box center [94, 79] width 173 height 17
click at [253, 70] on button "add-positive-points" at bounding box center [253, 67] width 9 height 9
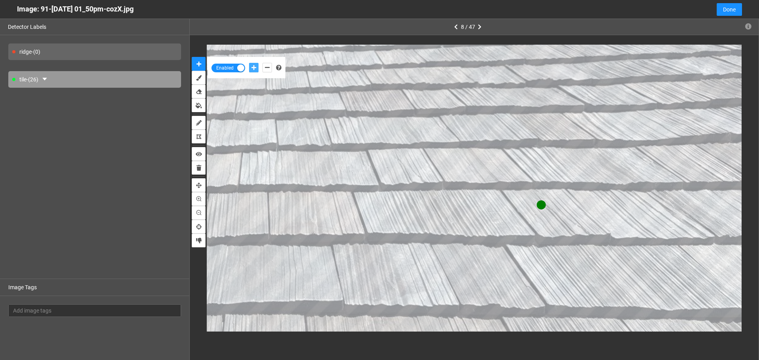
click at [249, 63] on button "add-positive-points" at bounding box center [253, 67] width 9 height 9
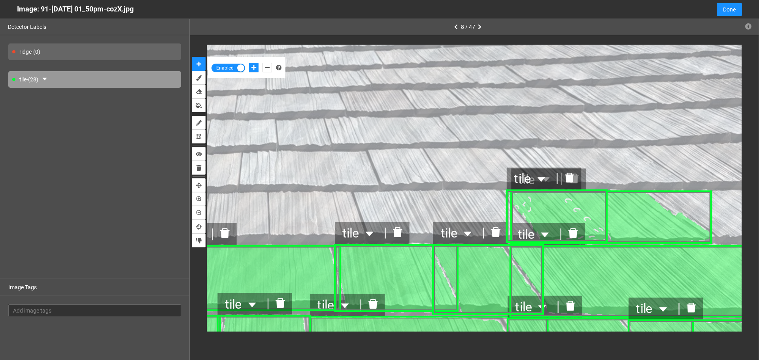
click at [32, 79] on div "tile - (28)" at bounding box center [94, 79] width 173 height 17
click at [43, 80] on button "button" at bounding box center [44, 79] width 13 height 13
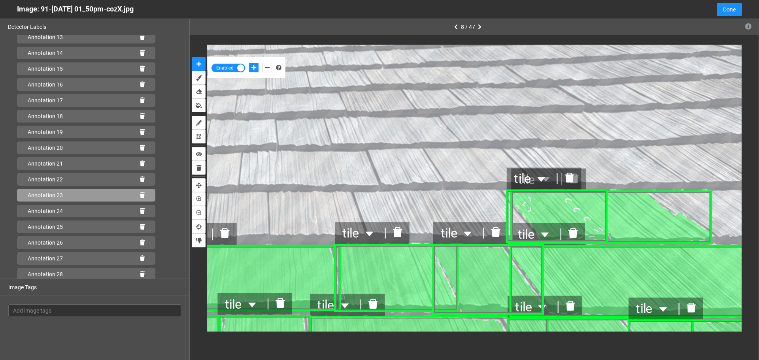
scroll to position [252, 0]
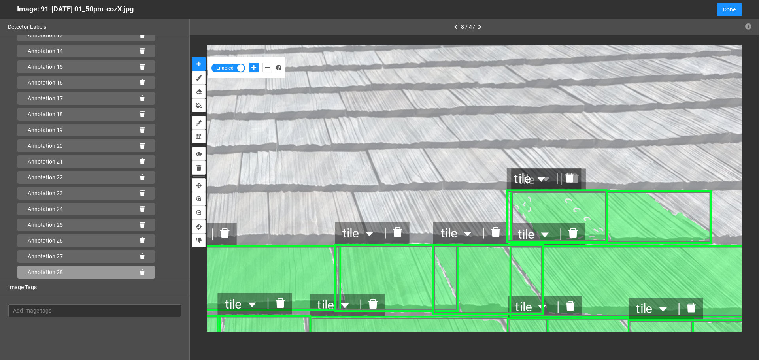
click at [140, 271] on icon at bounding box center [142, 273] width 5 height 6
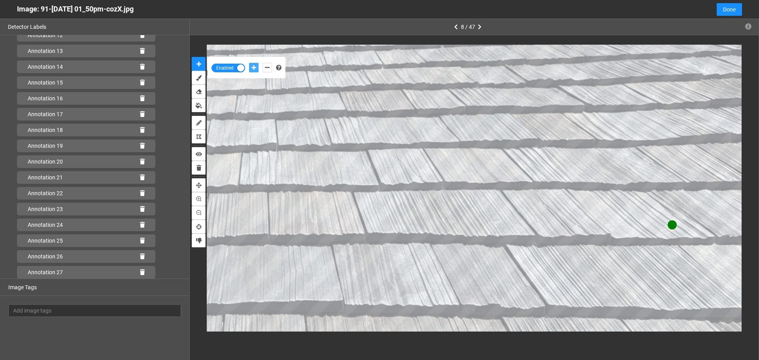
click at [251, 68] on icon "add-positive-points" at bounding box center [253, 68] width 5 height 6
click at [265, 70] on icon "add-negative-points" at bounding box center [267, 68] width 5 height 6
click at [262, 63] on button "add-negative-points" at bounding box center [266, 67] width 9 height 9
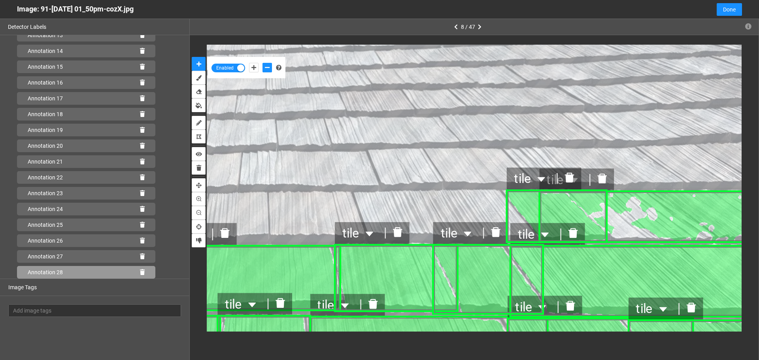
click at [134, 274] on div "Annotation 28" at bounding box center [86, 272] width 138 height 13
click at [140, 272] on icon at bounding box center [142, 273] width 5 height 6
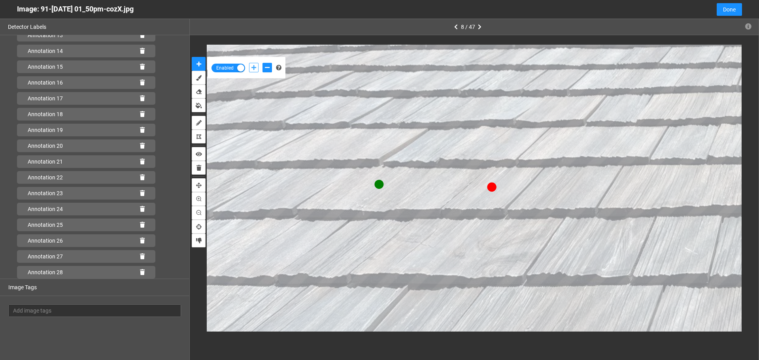
click at [254, 67] on icon "add-positive-points" at bounding box center [253, 68] width 5 height 6
click at [249, 63] on button "add-positive-points" at bounding box center [253, 67] width 9 height 9
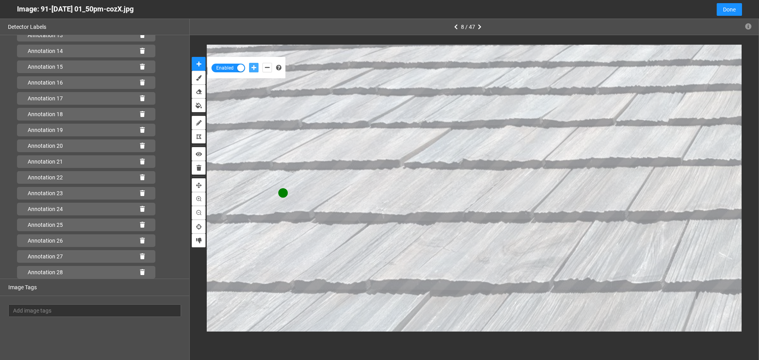
click at [249, 63] on button "add-positive-points" at bounding box center [253, 67] width 9 height 9
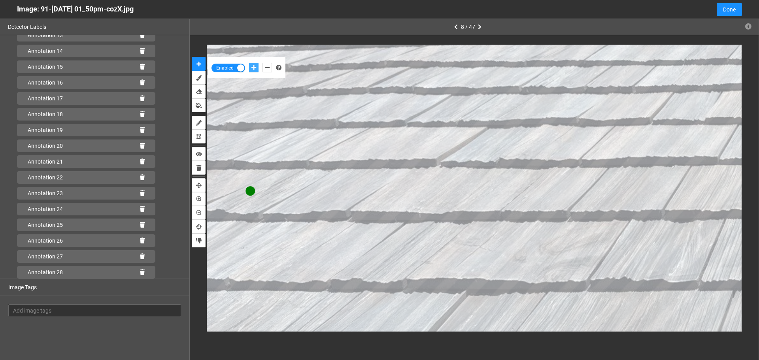
click at [249, 63] on button "add-positive-points" at bounding box center [253, 67] width 9 height 9
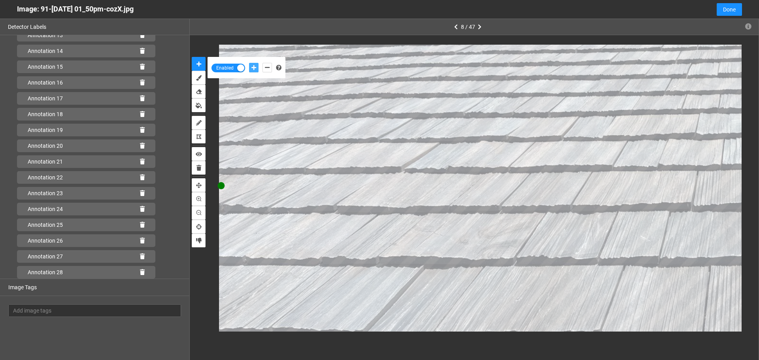
click at [249, 63] on button "add-positive-points" at bounding box center [253, 67] width 9 height 9
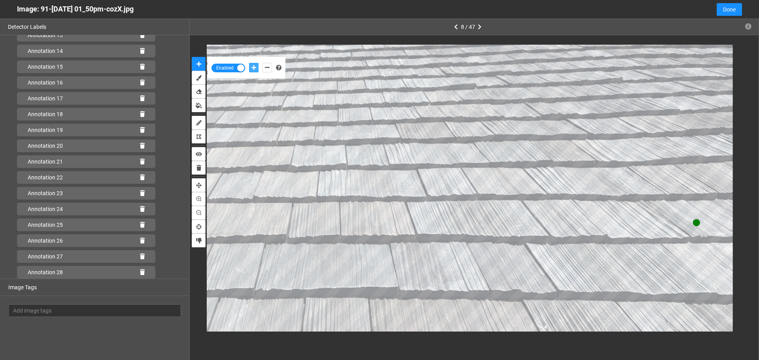
click at [249, 63] on button "add-positive-points" at bounding box center [253, 67] width 9 height 9
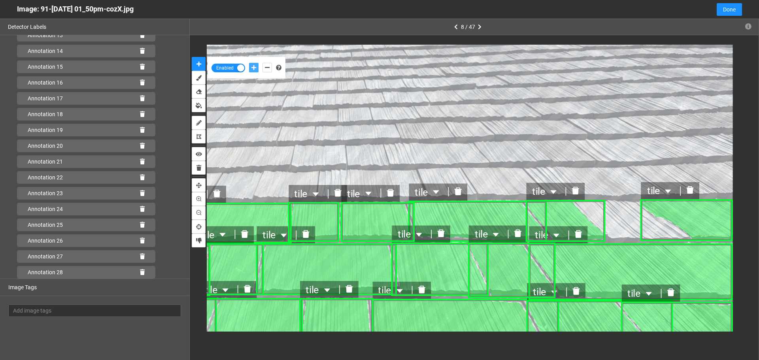
click at [690, 195] on icon "delete" at bounding box center [690, 190] width 9 height 9
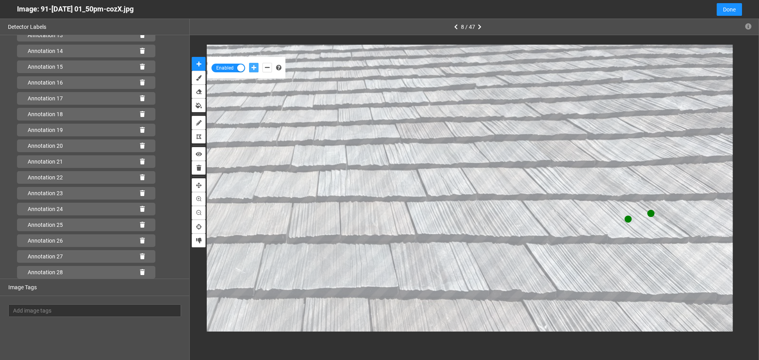
click at [249, 63] on button "add-positive-points" at bounding box center [253, 67] width 9 height 9
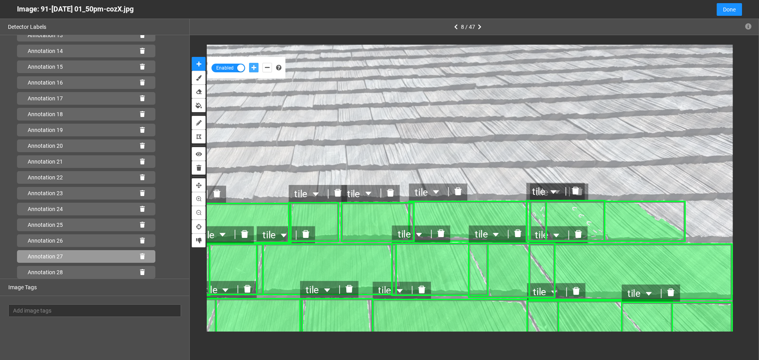
scroll to position [410, 0]
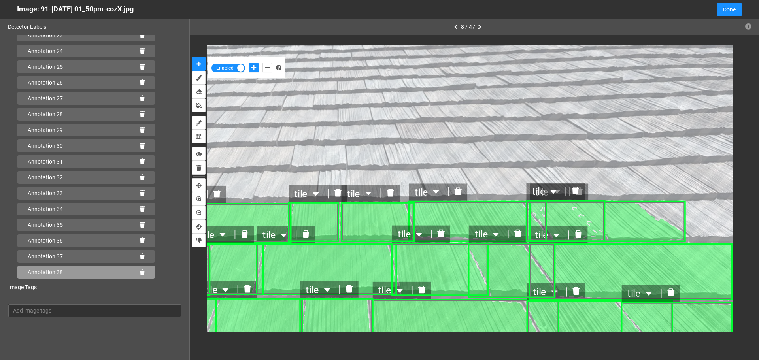
click at [136, 269] on div "Annotation 38" at bounding box center [86, 272] width 138 height 13
click at [140, 274] on icon at bounding box center [142, 273] width 5 height 6
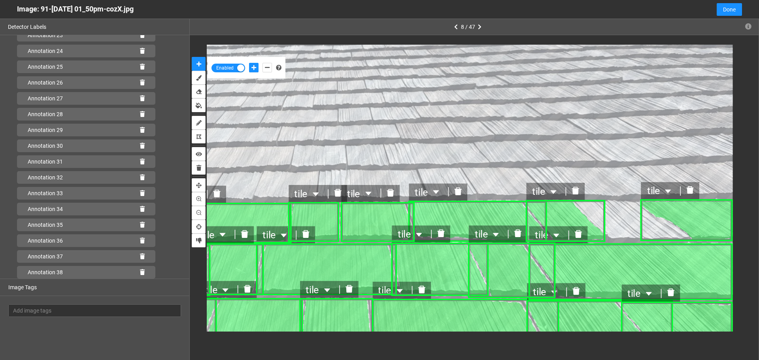
click at [692, 193] on icon "delete" at bounding box center [691, 191] width 8 height 8
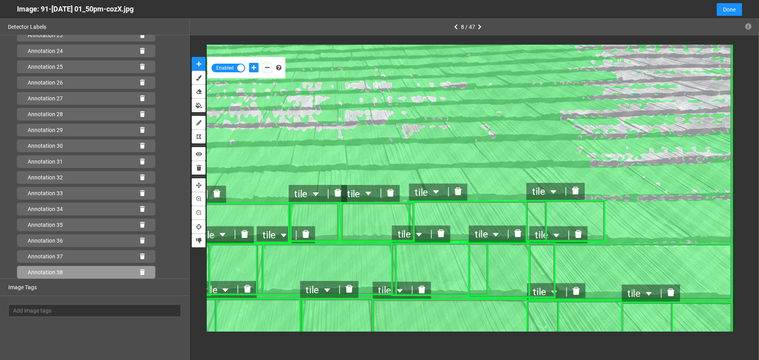
click at [140, 271] on icon at bounding box center [142, 273] width 5 height 6
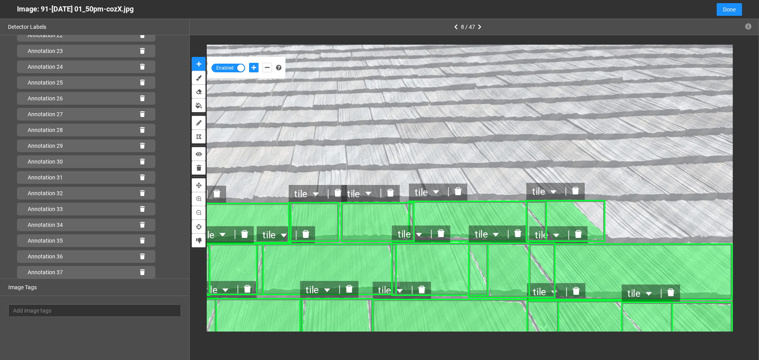
scroll to position [394, 0]
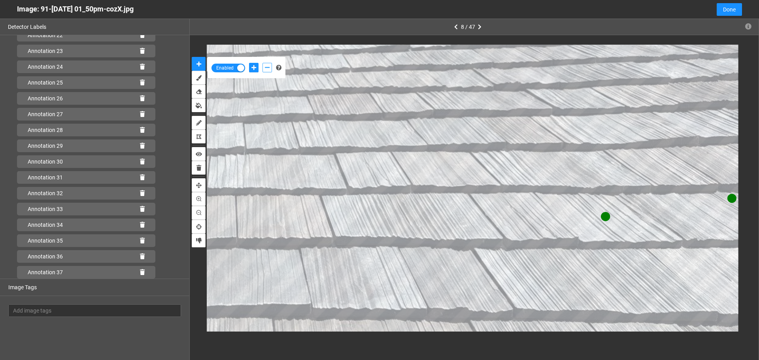
click at [266, 70] on icon "add-negative-points" at bounding box center [267, 68] width 5 height 6
click at [255, 66] on icon "add-positive-points" at bounding box center [253, 68] width 5 height 6
click at [249, 63] on button "add-positive-points" at bounding box center [253, 67] width 9 height 9
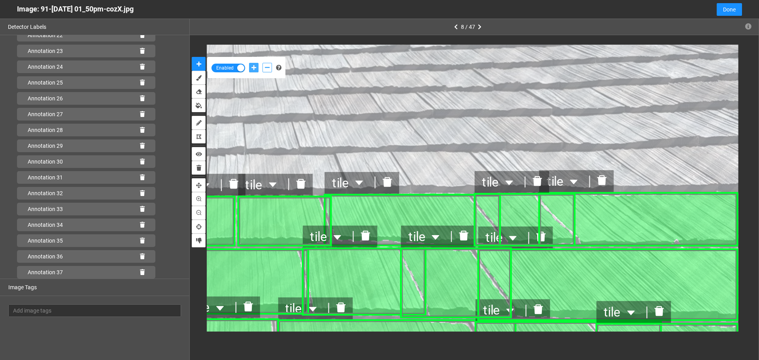
scroll to position [410, 0]
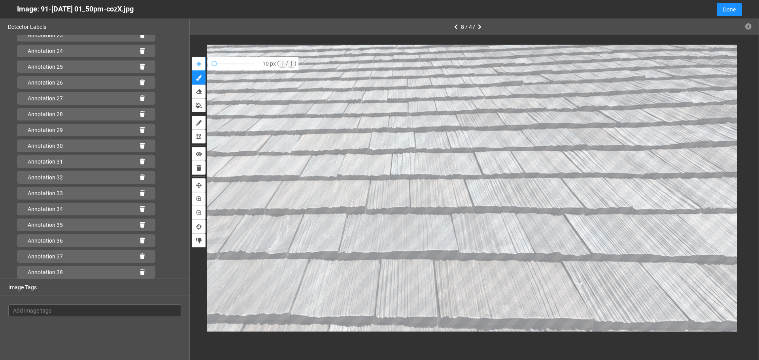
click at [205, 66] on button "auto-mask" at bounding box center [199, 64] width 14 height 14
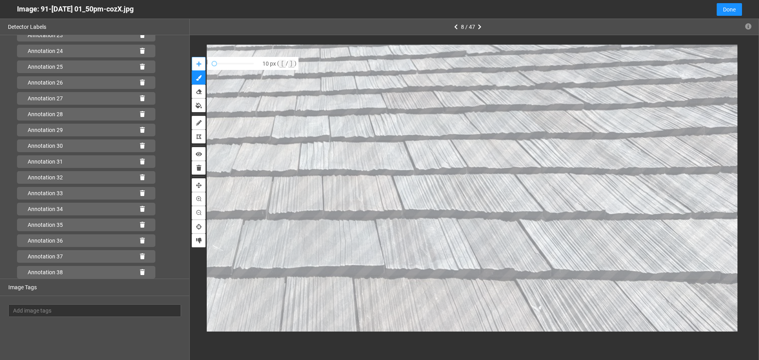
click at [742, 176] on div "10 px ( [ / ] )" at bounding box center [474, 188] width 569 height 306
drag, startPoint x: 196, startPoint y: 90, endPoint x: 227, endPoint y: 97, distance: 30.8
click at [197, 91] on icon "erase" at bounding box center [199, 92] width 6 height 6
click at [192, 85] on button "erase" at bounding box center [199, 92] width 14 height 14
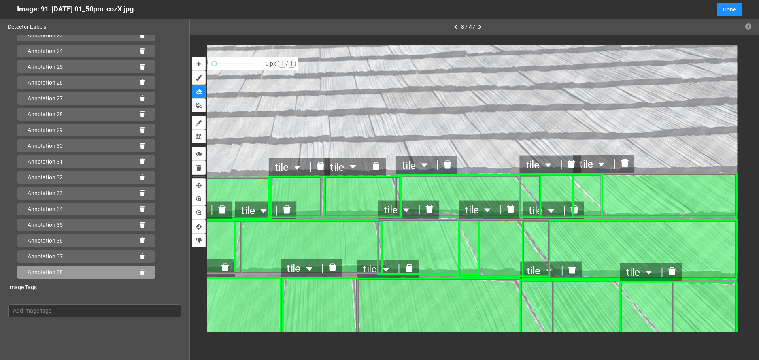
click at [134, 271] on div "Annotation 38" at bounding box center [86, 272] width 138 height 13
click at [140, 271] on icon at bounding box center [142, 273] width 5 height 6
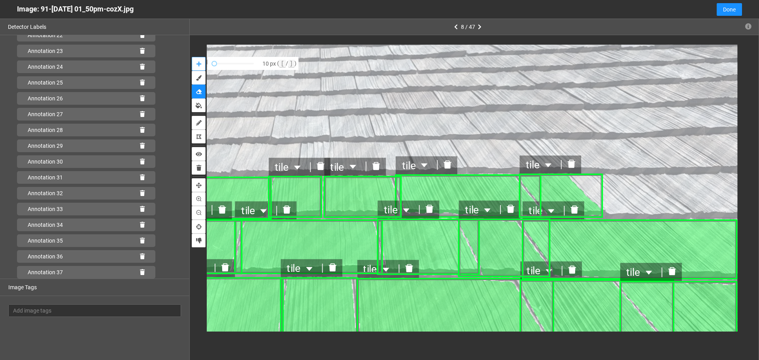
click at [200, 66] on icon "auto-mask" at bounding box center [198, 64] width 5 height 6
click at [254, 68] on icon "add-positive-points" at bounding box center [253, 68] width 5 height 6
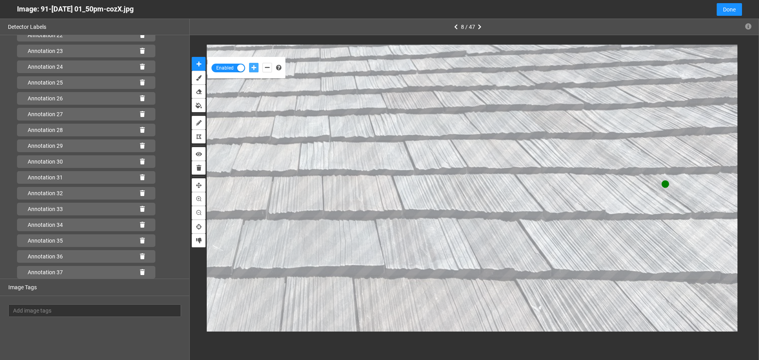
click at [249, 63] on button "add-positive-points" at bounding box center [253, 67] width 9 height 9
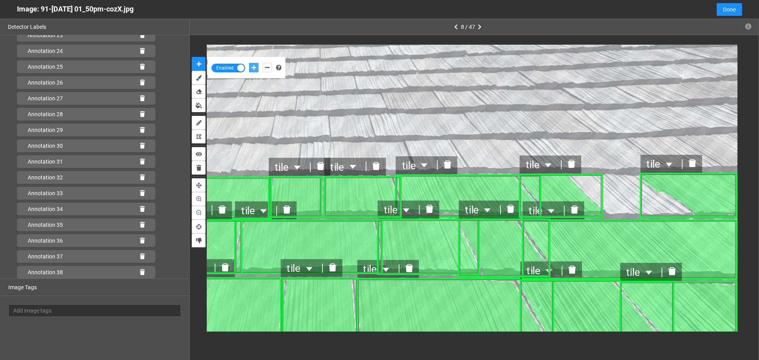
click at [690, 165] on icon "delete" at bounding box center [692, 163] width 8 height 8
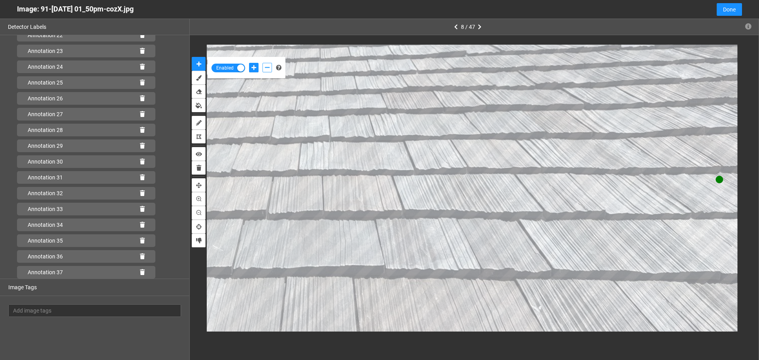
click at [263, 69] on button "add-negative-points" at bounding box center [266, 67] width 9 height 9
click at [262, 63] on button "add-negative-points" at bounding box center [266, 67] width 9 height 9
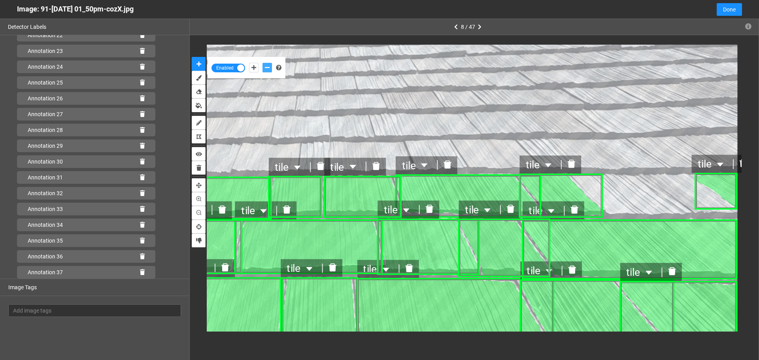
scroll to position [410, 0]
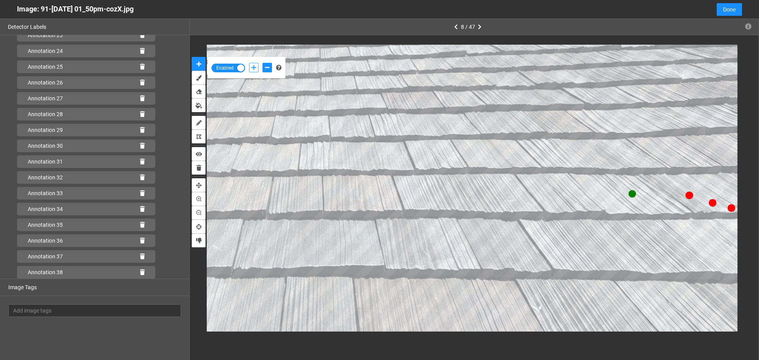
click at [254, 68] on icon "add-positive-points" at bounding box center [253, 68] width 5 height 6
click at [249, 63] on button "add-positive-points" at bounding box center [253, 67] width 9 height 9
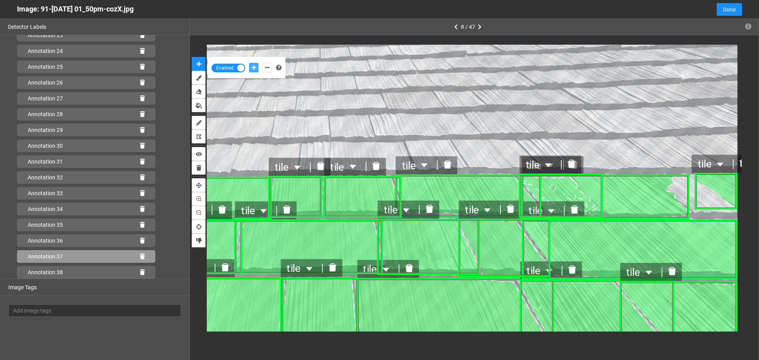
scroll to position [426, 0]
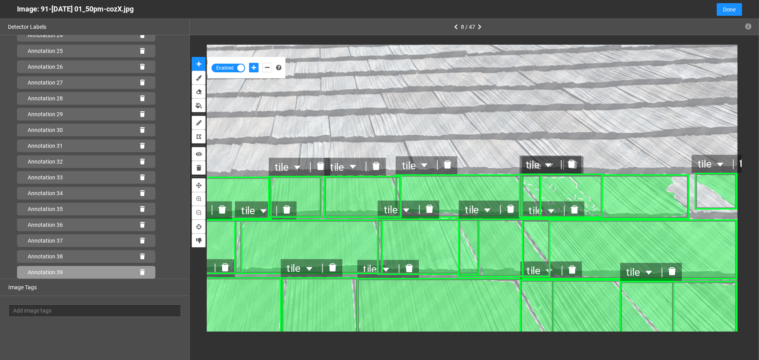
click at [140, 272] on icon at bounding box center [142, 273] width 5 height 6
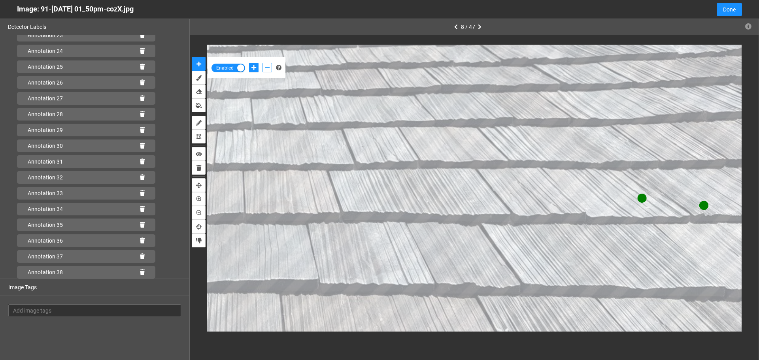
click at [268, 68] on icon "add-negative-points" at bounding box center [267, 68] width 5 height 6
click at [262, 63] on button "add-negative-points" at bounding box center [266, 67] width 9 height 9
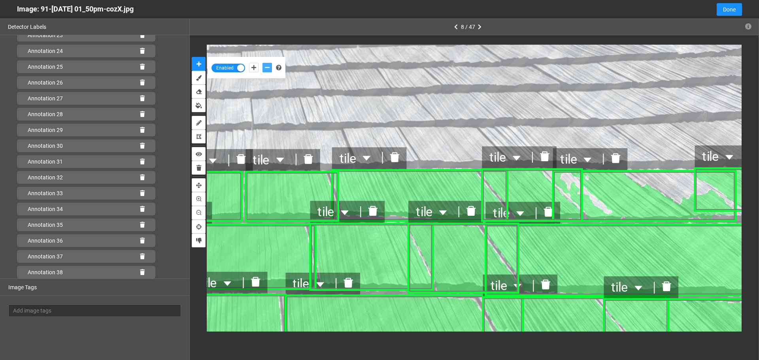
scroll to position [426, 0]
click at [140, 272] on icon at bounding box center [142, 273] width 5 height 6
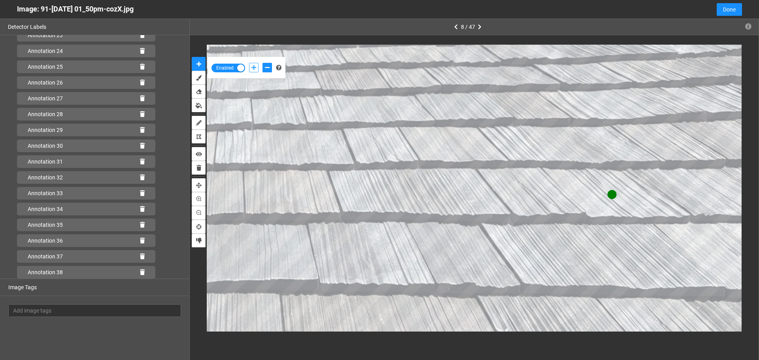
click at [251, 67] on button "add-positive-points" at bounding box center [253, 67] width 9 height 9
click at [265, 69] on icon "add-negative-points" at bounding box center [267, 68] width 5 height 6
click at [252, 68] on icon "add-positive-points" at bounding box center [253, 68] width 5 height 6
click at [264, 69] on button "add-negative-points" at bounding box center [266, 67] width 9 height 9
click at [262, 63] on button "add-negative-points" at bounding box center [266, 67] width 9 height 9
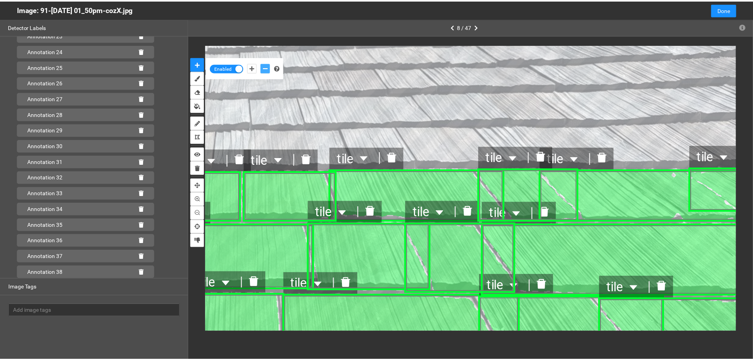
scroll to position [426, 0]
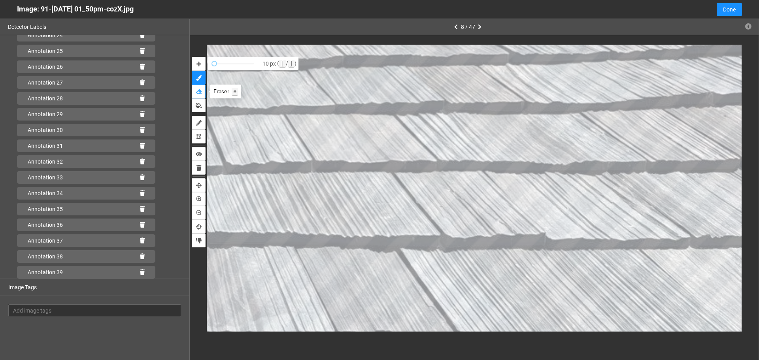
click at [197, 90] on icon "erase" at bounding box center [199, 92] width 6 height 6
click at [192, 85] on button "erase" at bounding box center [199, 92] width 14 height 14
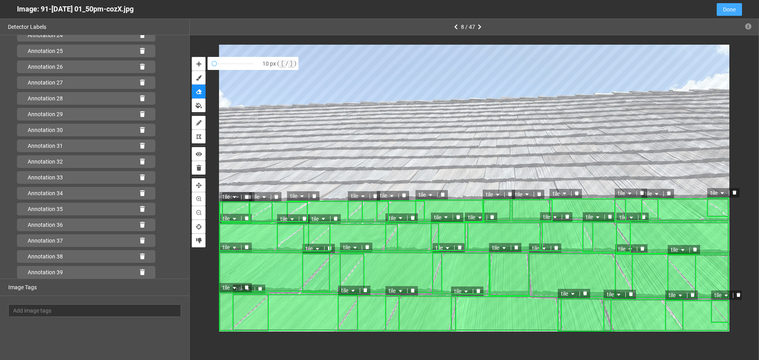
click at [720, 11] on button "Done" at bounding box center [729, 9] width 25 height 13
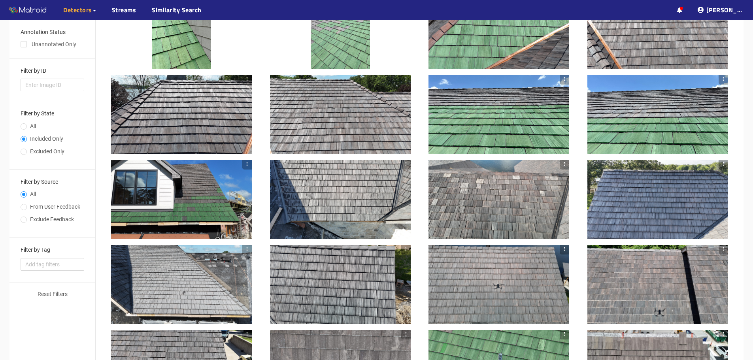
scroll to position [0, 0]
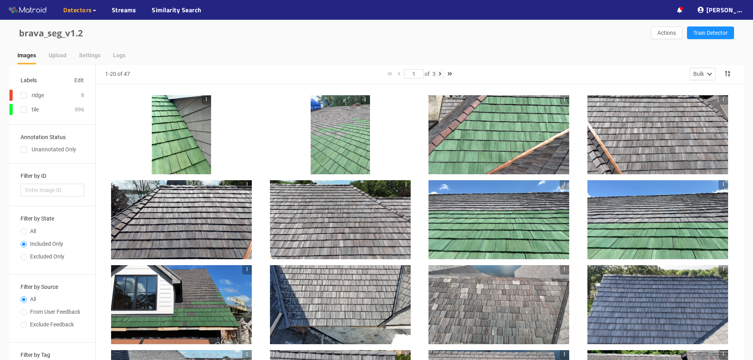
click at [442, 73] on icon "button" at bounding box center [440, 74] width 3 height 6
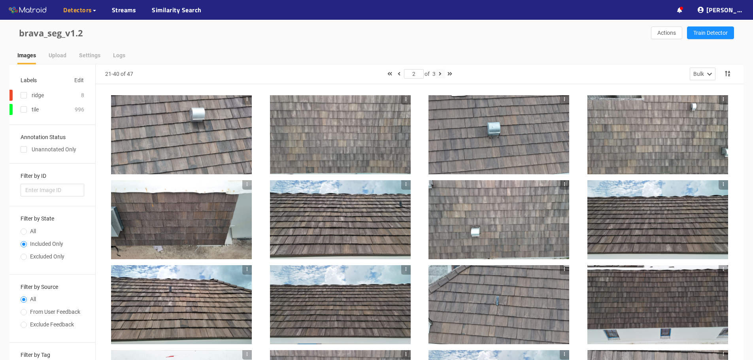
click at [440, 73] on icon "button" at bounding box center [440, 74] width 3 height 6
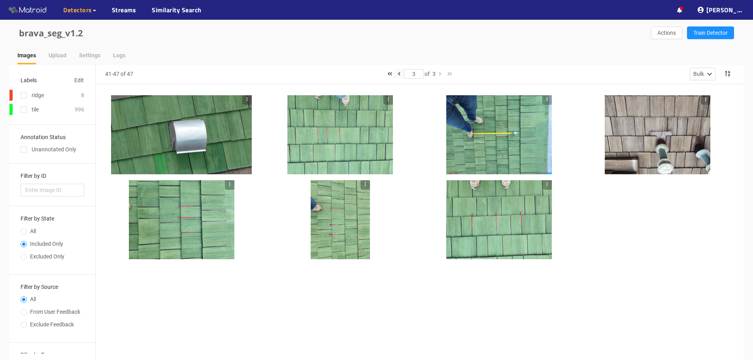
click at [398, 74] on icon "button" at bounding box center [399, 74] width 3 height 6
type input "2"
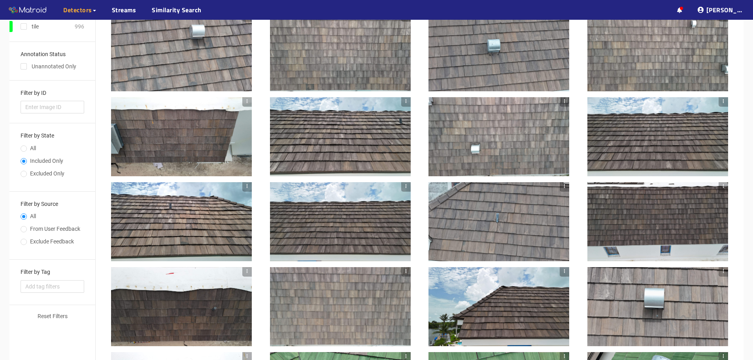
scroll to position [87, 0]
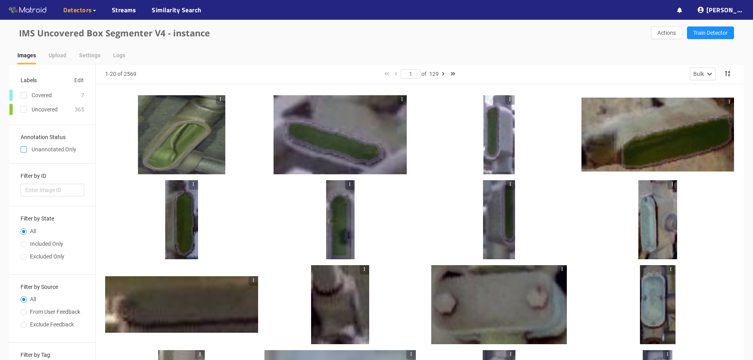
click at [25, 149] on input "checkbox" at bounding box center [24, 151] width 6 height 6
checkbox input "true"
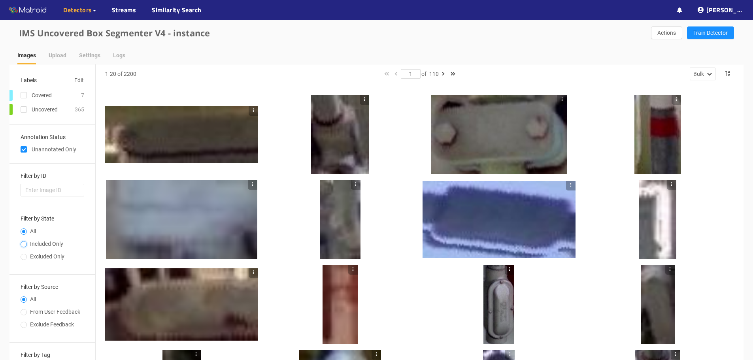
click at [26, 244] on input "Included Only" at bounding box center [24, 245] width 6 height 5
radio input "true"
radio input "false"
click at [184, 147] on div at bounding box center [181, 134] width 153 height 57
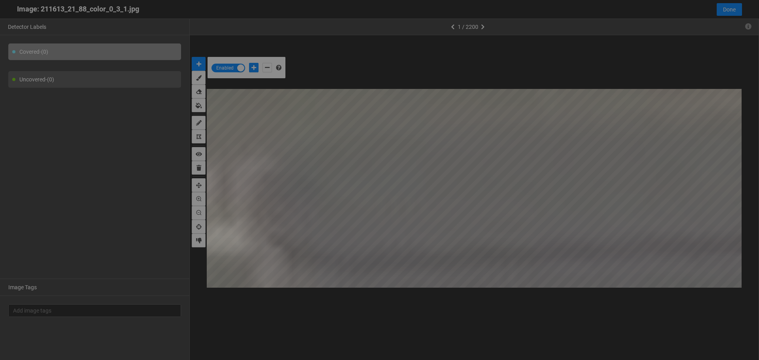
scroll to position [356, 0]
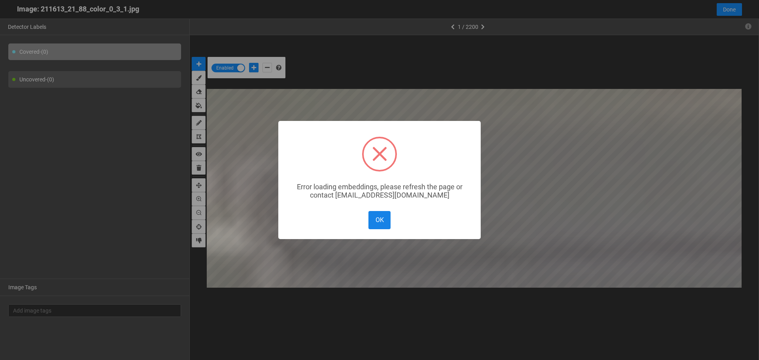
click at [386, 221] on button "OK" at bounding box center [379, 220] width 22 height 18
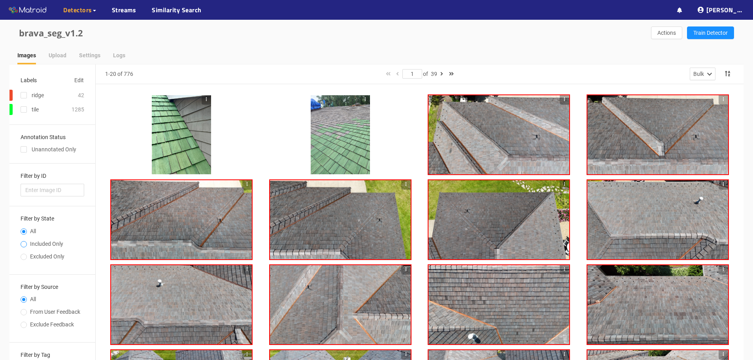
click at [26, 247] on label "Included Only" at bounding box center [51, 246] width 60 height 13
click at [25, 244] on input "Included Only" at bounding box center [24, 245] width 6 height 5
radio input "true"
radio input "false"
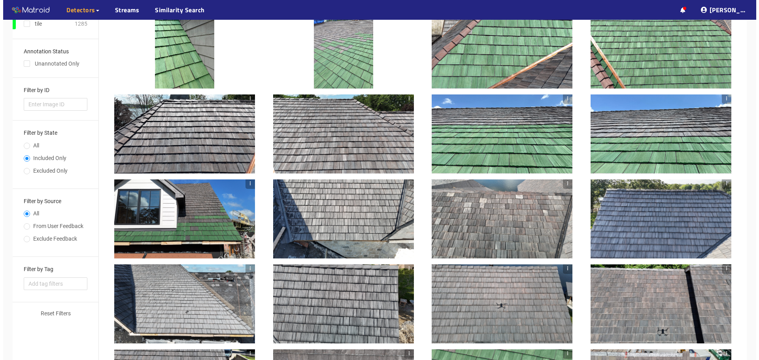
scroll to position [40, 0]
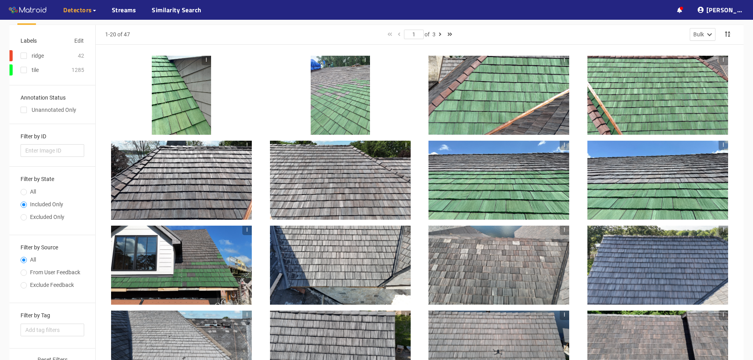
click at [708, 181] on div at bounding box center [657, 180] width 141 height 79
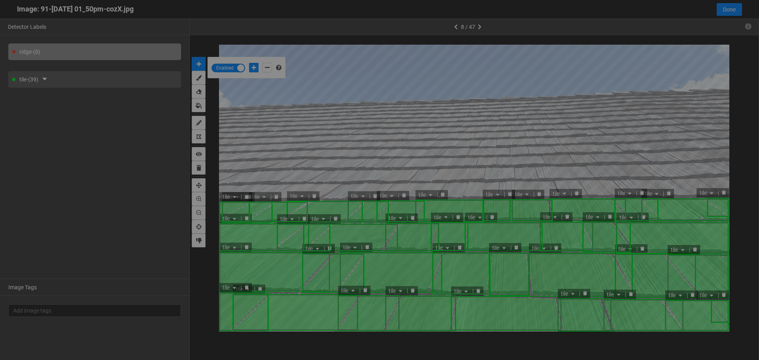
scroll to position [356, 0]
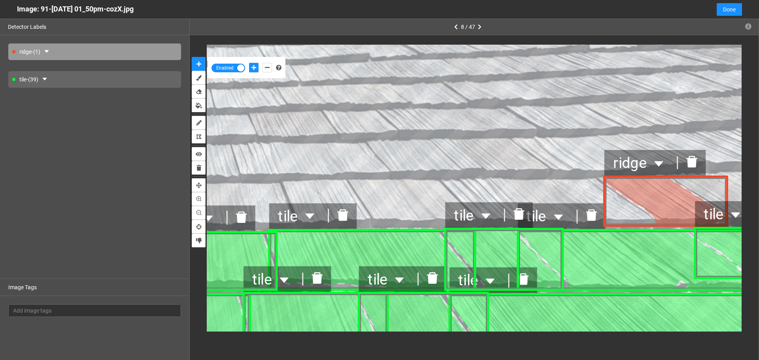
click at [695, 167] on icon "delete" at bounding box center [692, 161] width 11 height 11
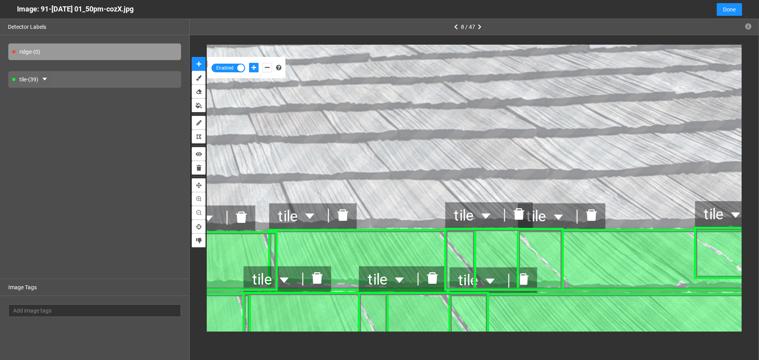
click at [51, 78] on button "button" at bounding box center [44, 79] width 13 height 13
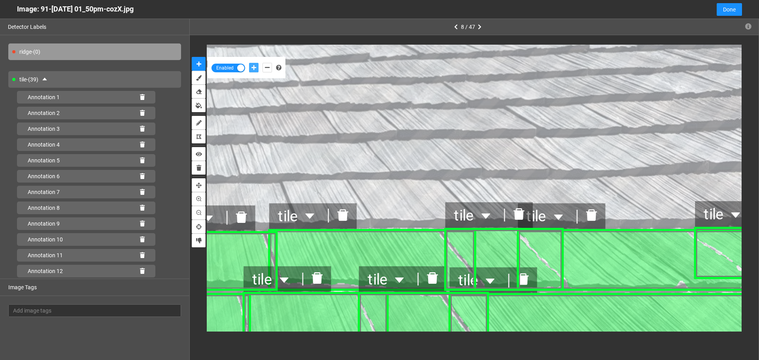
click at [252, 68] on icon "add-positive-points" at bounding box center [253, 68] width 5 height 6
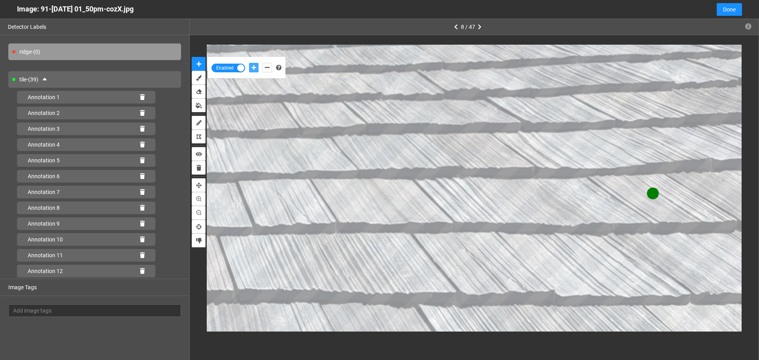
click at [249, 63] on button "add-positive-points" at bounding box center [253, 67] width 9 height 9
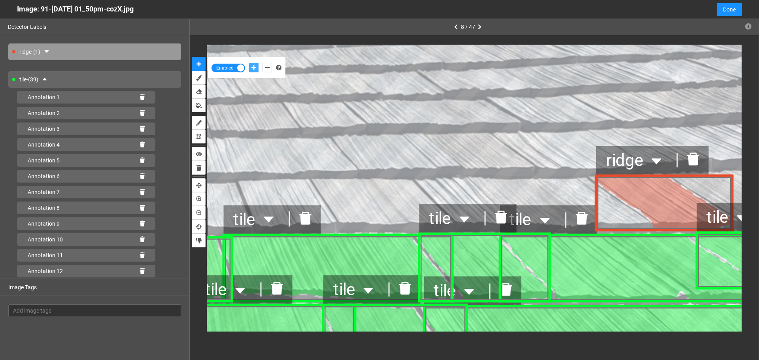
click at [696, 157] on icon "delete" at bounding box center [693, 159] width 12 height 13
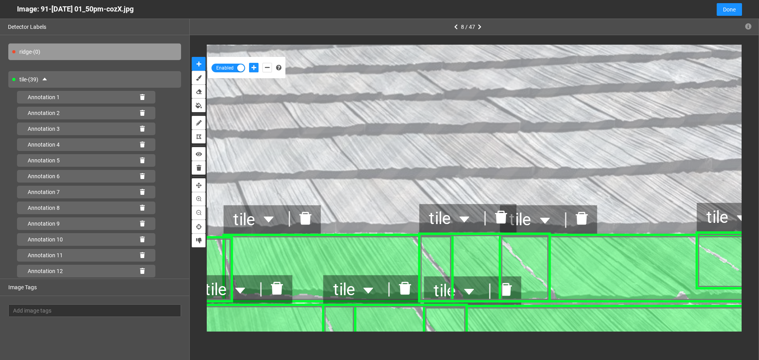
click at [76, 80] on div "tile - (39)" at bounding box center [94, 79] width 173 height 17
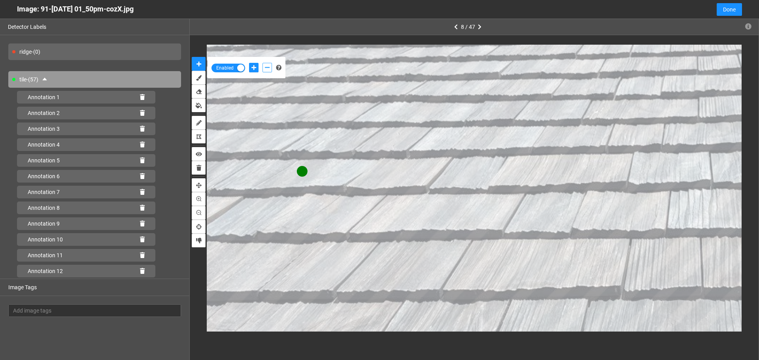
click at [265, 68] on icon "add-negative-points" at bounding box center [267, 68] width 5 height 6
click at [254, 69] on icon "add-positive-points" at bounding box center [253, 68] width 5 height 6
click at [249, 63] on button "add-positive-points" at bounding box center [253, 67] width 9 height 9
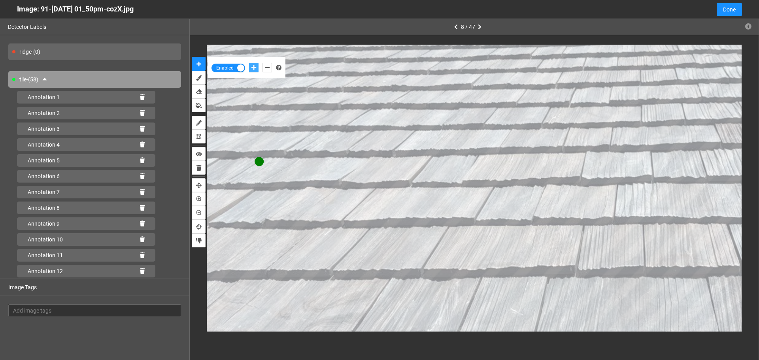
click at [249, 63] on button "add-positive-points" at bounding box center [253, 67] width 9 height 9
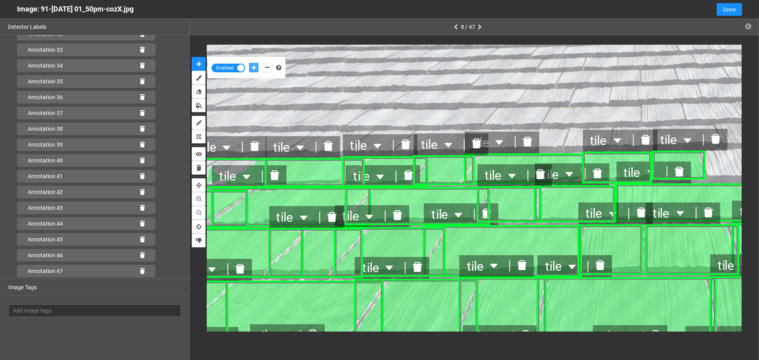
scroll to position [742, 0]
click at [141, 270] on div "Annotation 59" at bounding box center [86, 272] width 138 height 13
click at [140, 273] on icon at bounding box center [142, 273] width 5 height 6
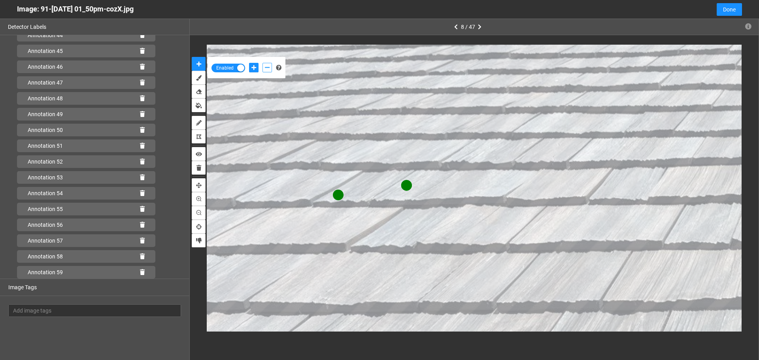
click at [270, 68] on button "add-negative-points" at bounding box center [266, 67] width 9 height 9
click at [255, 69] on icon "add-positive-points" at bounding box center [253, 68] width 5 height 6
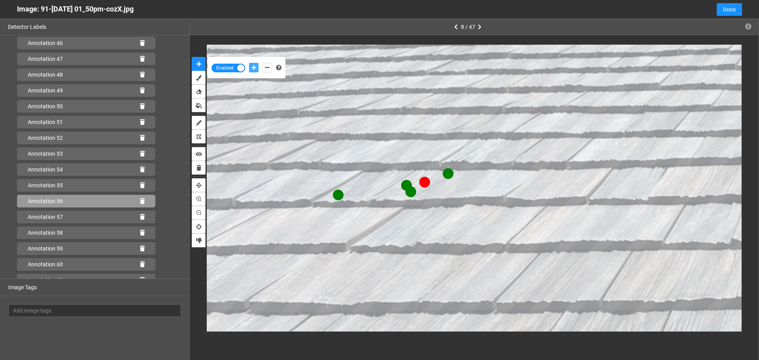
scroll to position [789, 0]
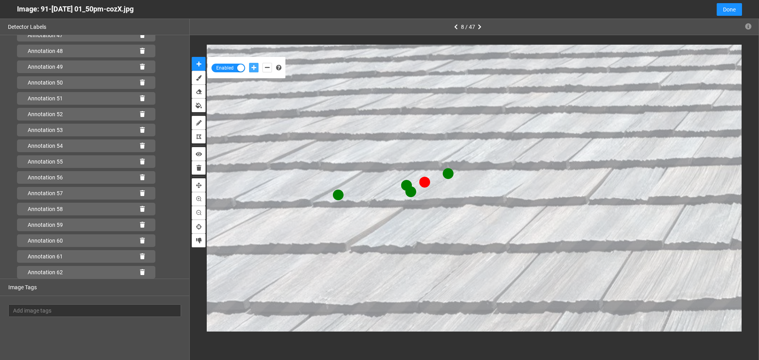
click at [249, 63] on button "add-positive-points" at bounding box center [253, 67] width 9 height 9
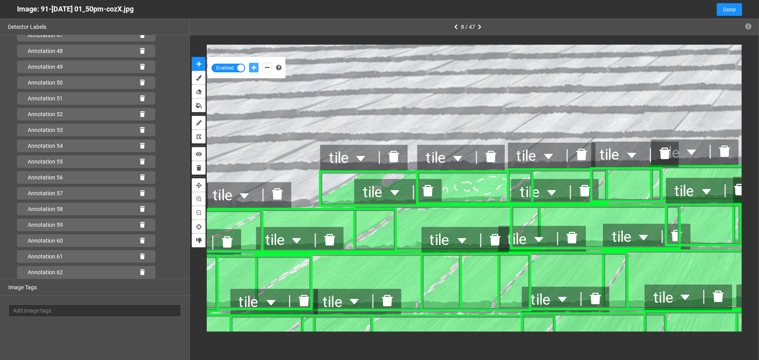
scroll to position [805, 0]
click at [140, 274] on icon at bounding box center [142, 273] width 5 height 6
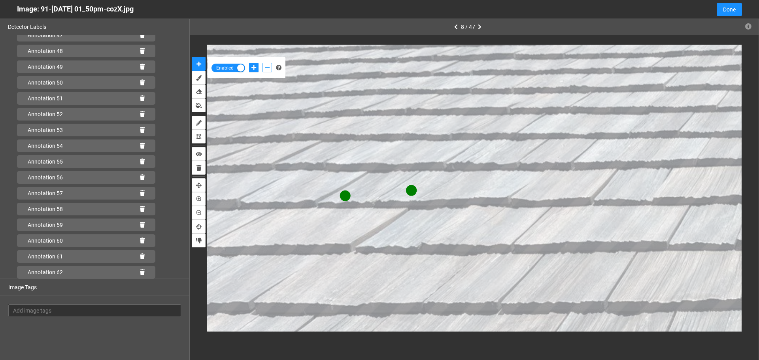
click at [265, 68] on icon "add-negative-points" at bounding box center [267, 68] width 5 height 6
click at [252, 70] on icon "add-positive-points" at bounding box center [253, 68] width 5 height 6
click at [249, 63] on button "add-positive-points" at bounding box center [253, 67] width 9 height 9
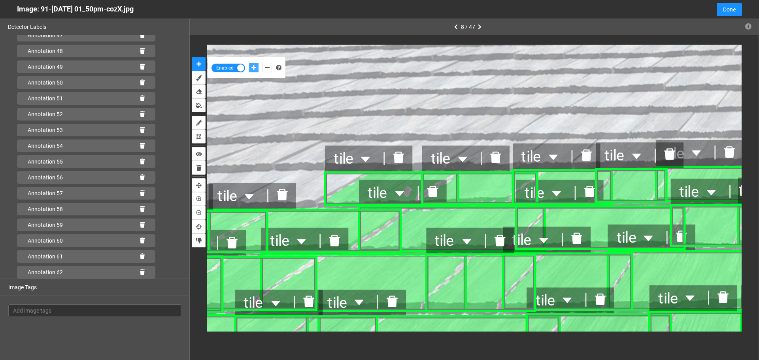
scroll to position [805, 0]
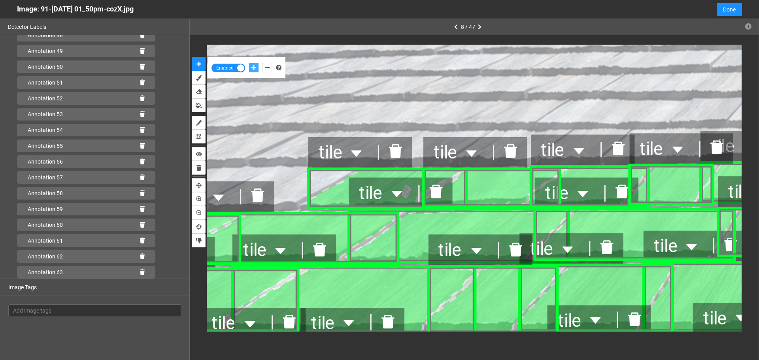
click at [408, 181] on span "tile" at bounding box center [383, 193] width 49 height 28
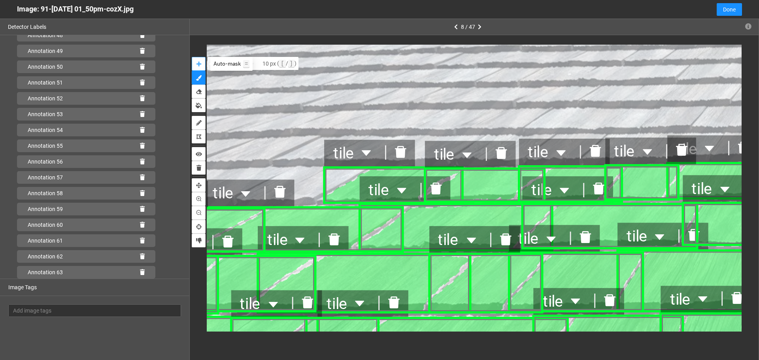
click at [201, 65] on icon "auto-mask" at bounding box center [198, 64] width 5 height 6
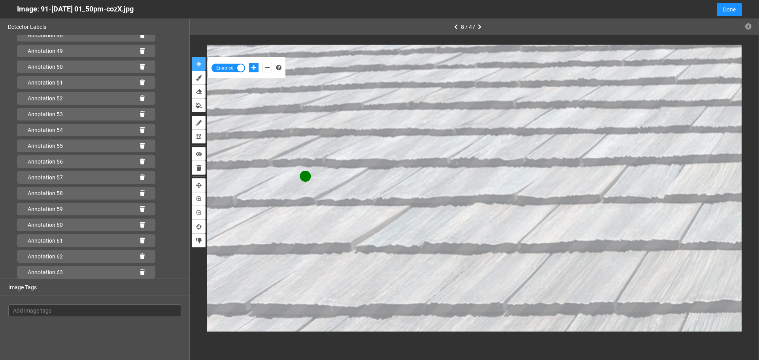
click at [192, 57] on button "auto-mask" at bounding box center [199, 64] width 14 height 14
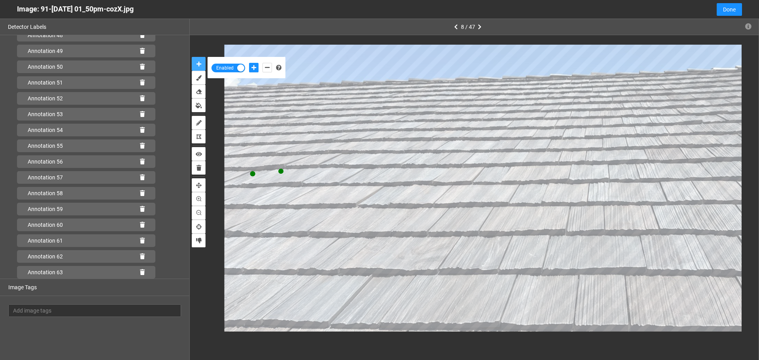
click at [192, 57] on button "auto-mask" at bounding box center [199, 64] width 14 height 14
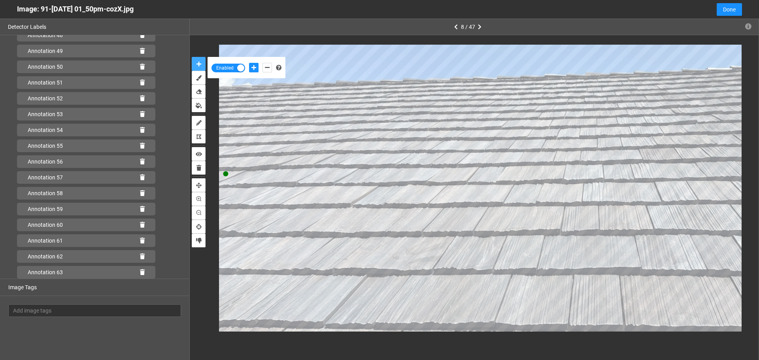
click at [192, 57] on button "auto-mask" at bounding box center [199, 64] width 14 height 14
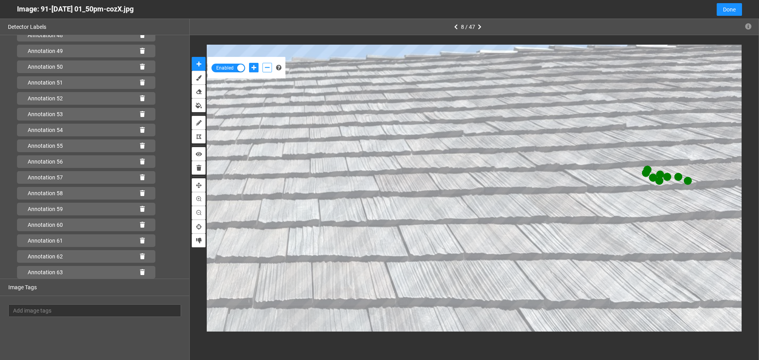
click at [264, 67] on button "add-negative-points" at bounding box center [266, 67] width 9 height 9
click at [262, 63] on button "add-negative-points" at bounding box center [266, 67] width 9 height 9
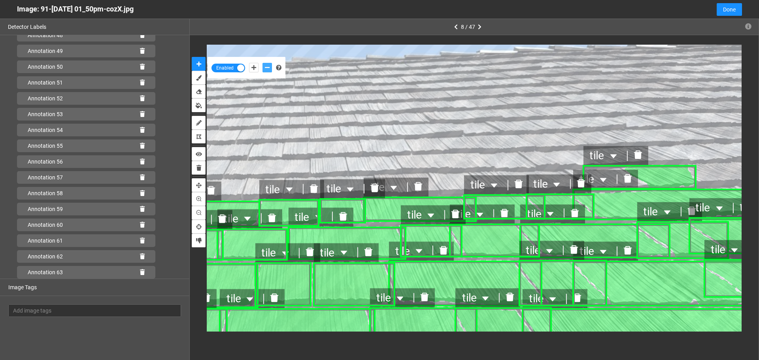
click at [641, 157] on icon "delete" at bounding box center [638, 155] width 8 height 8
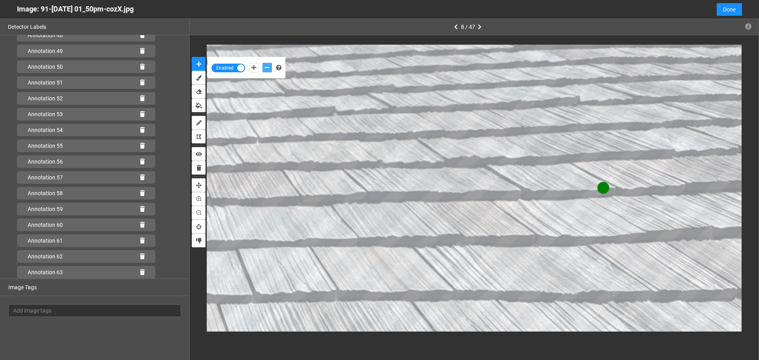
click at [262, 63] on button "add-negative-points" at bounding box center [266, 67] width 9 height 9
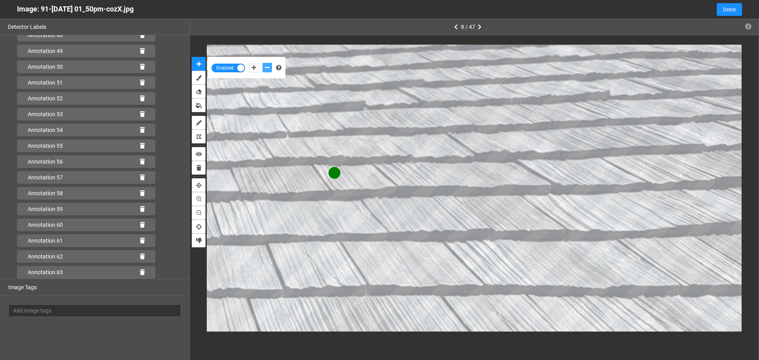
click at [262, 63] on button "add-negative-points" at bounding box center [266, 67] width 9 height 9
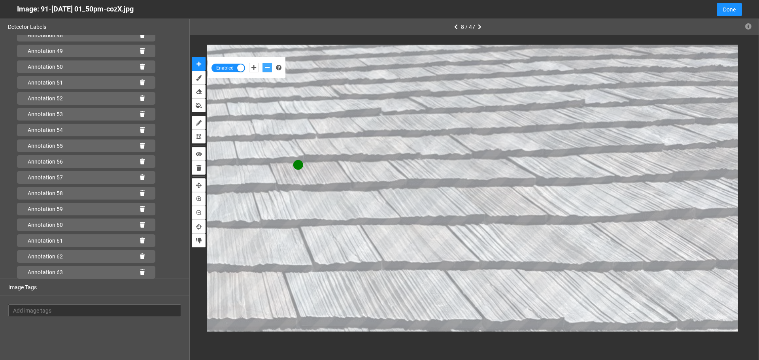
click at [262, 63] on button "add-negative-points" at bounding box center [266, 67] width 9 height 9
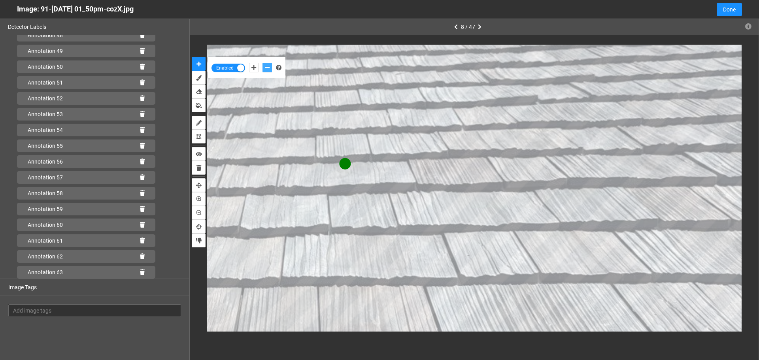
click at [262, 63] on button "add-negative-points" at bounding box center [266, 67] width 9 height 9
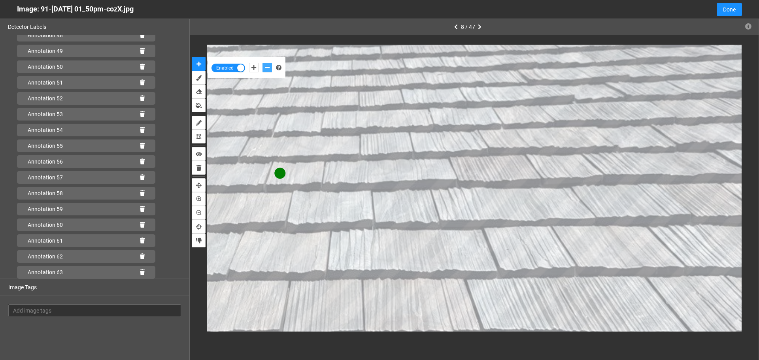
click at [262, 63] on button "add-negative-points" at bounding box center [266, 67] width 9 height 9
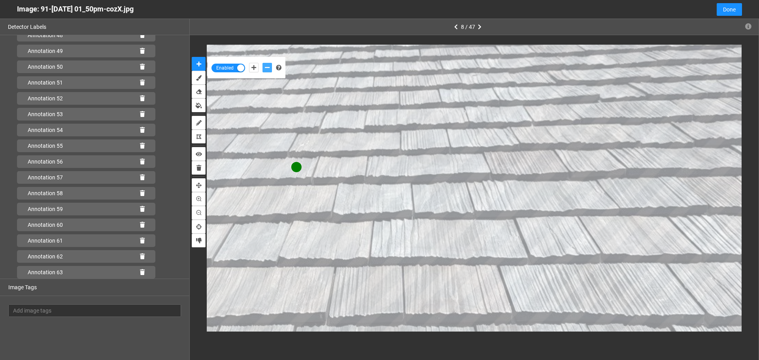
click at [262, 63] on button "add-negative-points" at bounding box center [266, 67] width 9 height 9
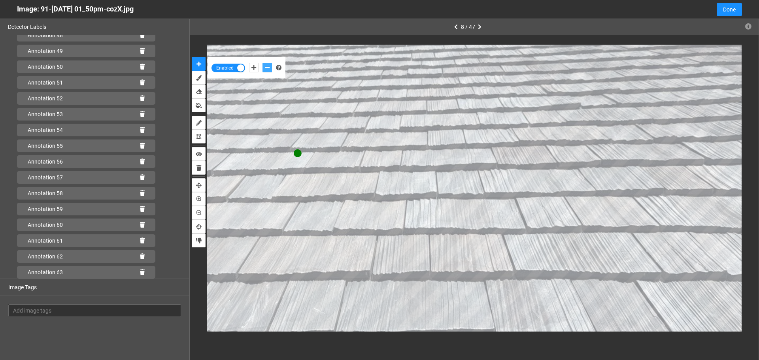
click at [262, 63] on button "add-negative-points" at bounding box center [266, 67] width 9 height 9
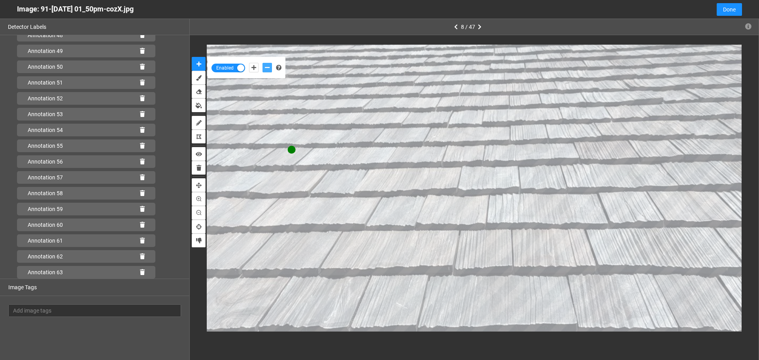
click at [262, 63] on button "add-negative-points" at bounding box center [266, 67] width 9 height 9
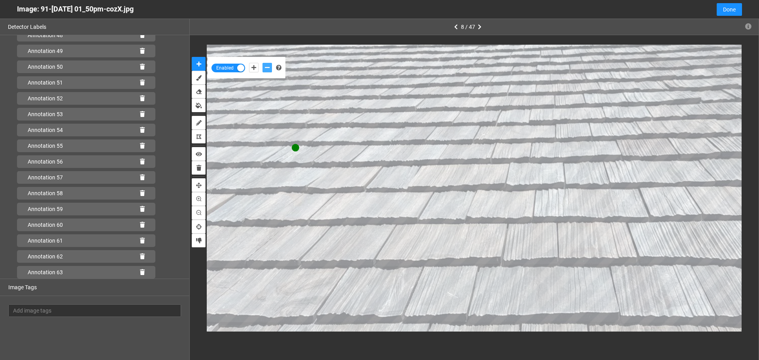
click at [262, 63] on button "add-negative-points" at bounding box center [266, 67] width 9 height 9
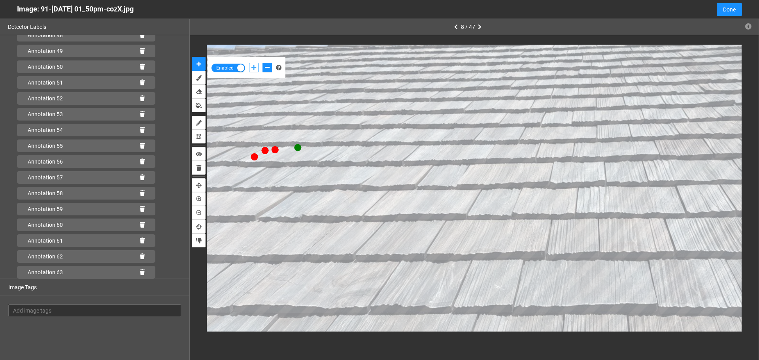
click at [255, 68] on icon "add-positive-points" at bounding box center [253, 68] width 5 height 6
click at [249, 63] on button "add-positive-points" at bounding box center [253, 67] width 9 height 9
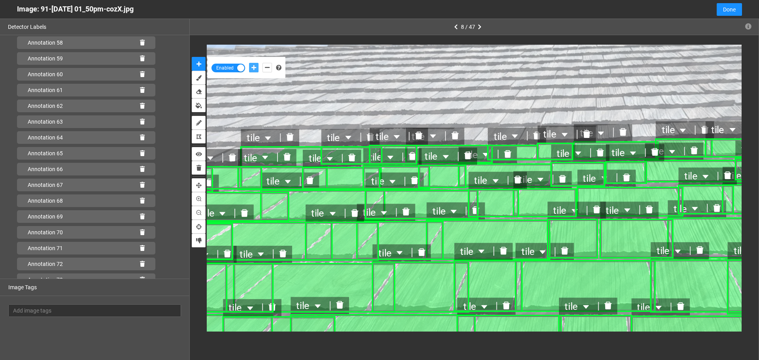
scroll to position [1027, 0]
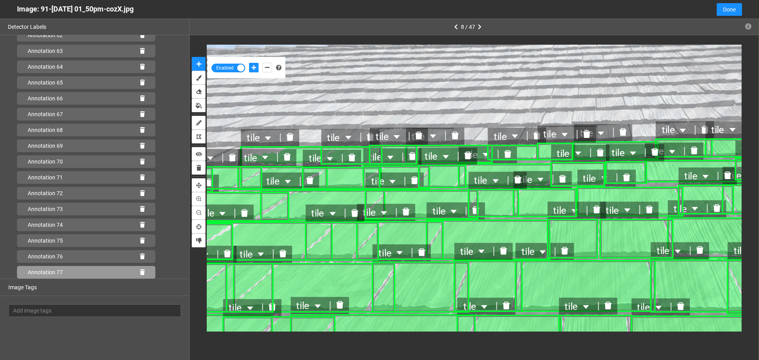
click at [140, 274] on icon at bounding box center [142, 273] width 5 height 6
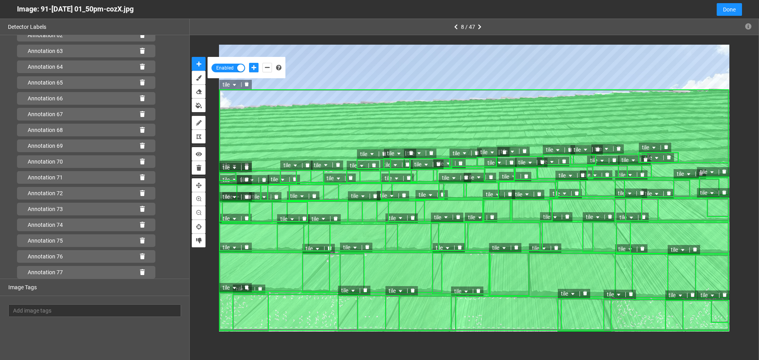
click at [247, 86] on icon "delete" at bounding box center [247, 84] width 4 height 4
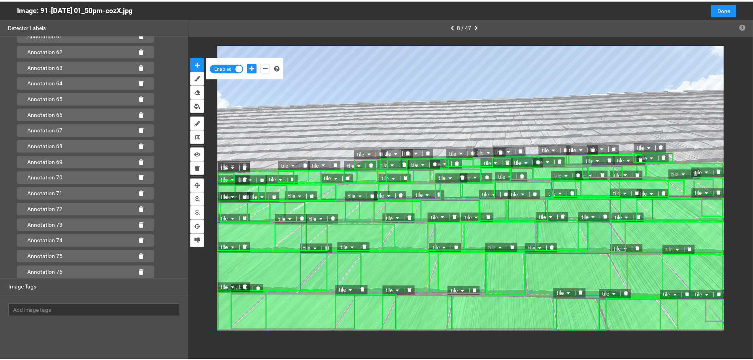
scroll to position [1011, 0]
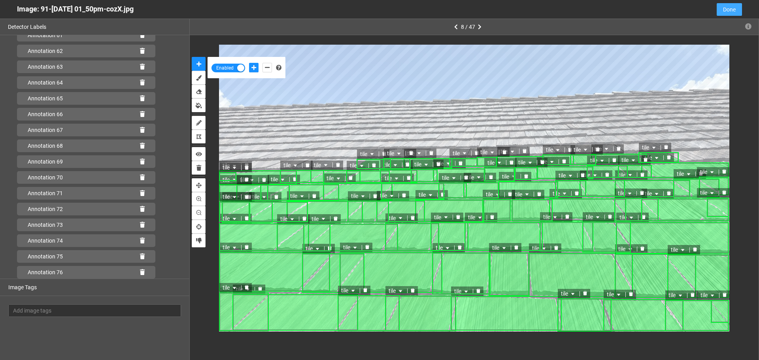
drag, startPoint x: 726, startPoint y: 12, endPoint x: 567, endPoint y: 118, distance: 190.8
click at [726, 13] on span "Done" at bounding box center [729, 9] width 13 height 9
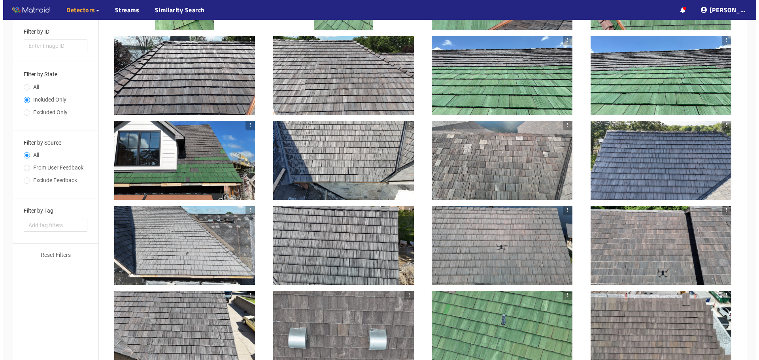
scroll to position [158, 0]
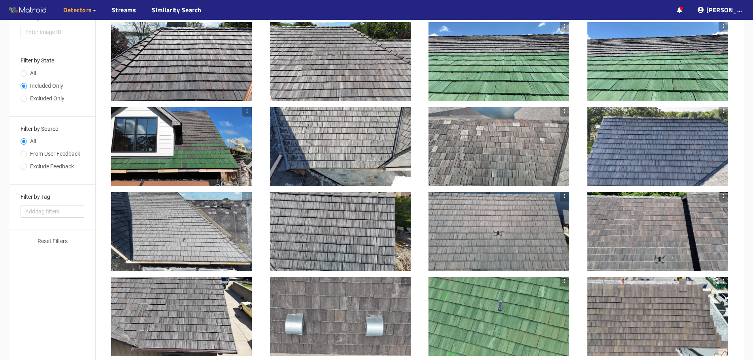
click at [174, 168] on div at bounding box center [181, 146] width 141 height 79
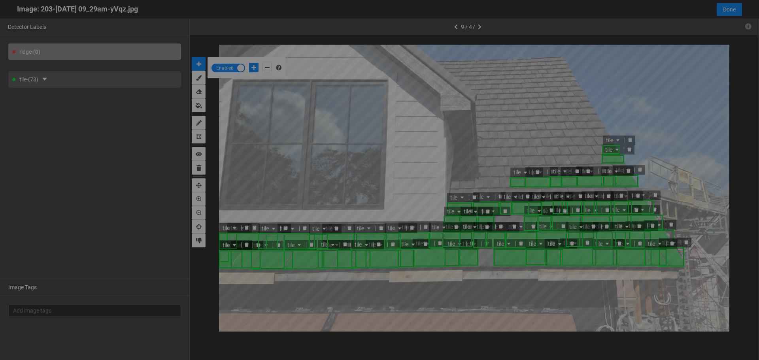
scroll to position [356, 0]
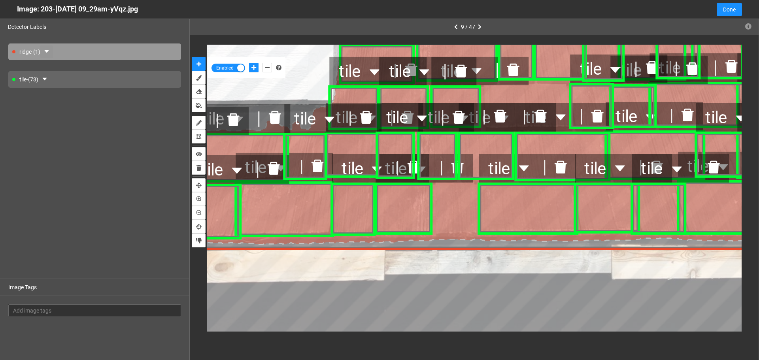
click at [48, 49] on icon "caret-down" at bounding box center [46, 51] width 6 height 6
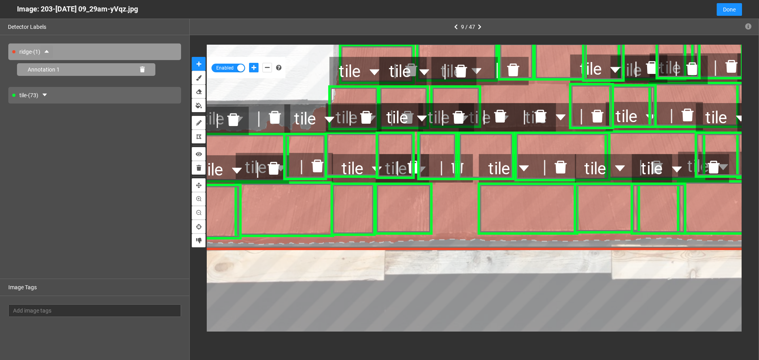
click at [140, 70] on icon at bounding box center [142, 70] width 5 height 6
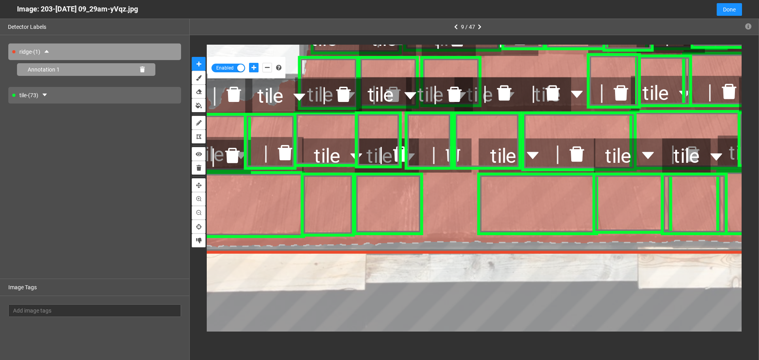
drag, startPoint x: 141, startPoint y: 69, endPoint x: 151, endPoint y: 80, distance: 14.5
click at [142, 69] on icon at bounding box center [142, 70] width 5 height 6
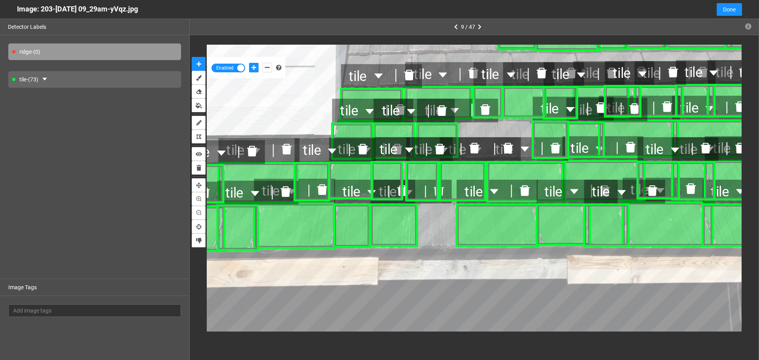
click at [103, 78] on div "tile - (73)" at bounding box center [94, 79] width 173 height 17
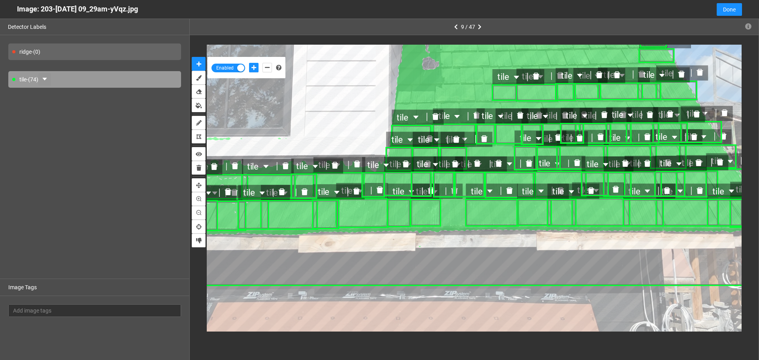
click at [48, 77] on icon "caret-down" at bounding box center [45, 79] width 6 height 6
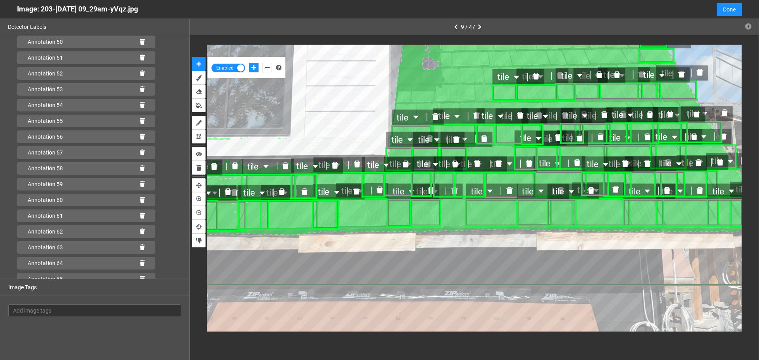
scroll to position [979, 0]
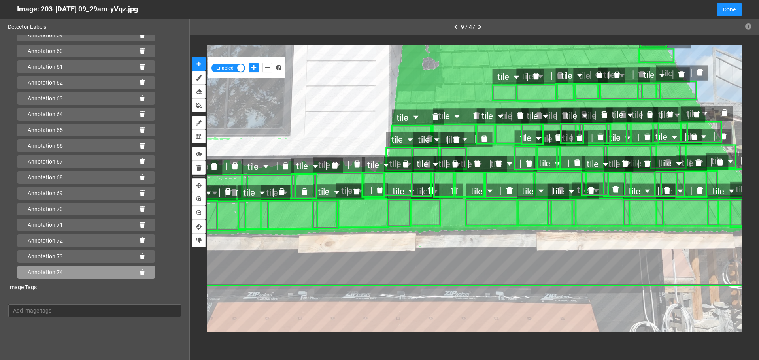
click at [140, 272] on icon at bounding box center [142, 273] width 5 height 6
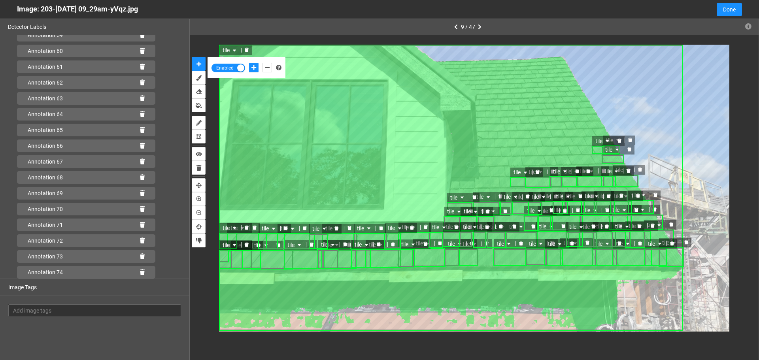
click at [247, 49] on icon "delete" at bounding box center [247, 50] width 4 height 4
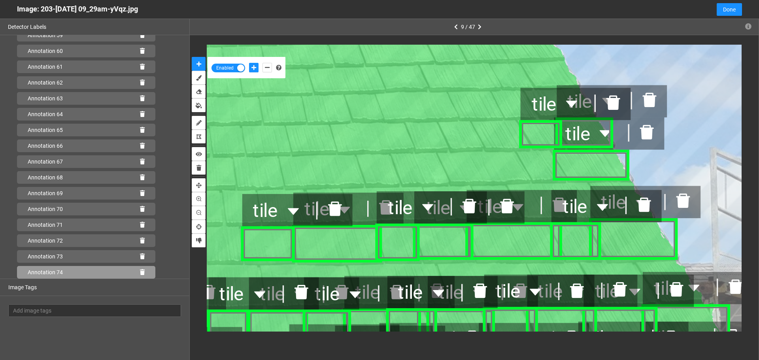
click at [140, 273] on icon at bounding box center [142, 273] width 5 height 6
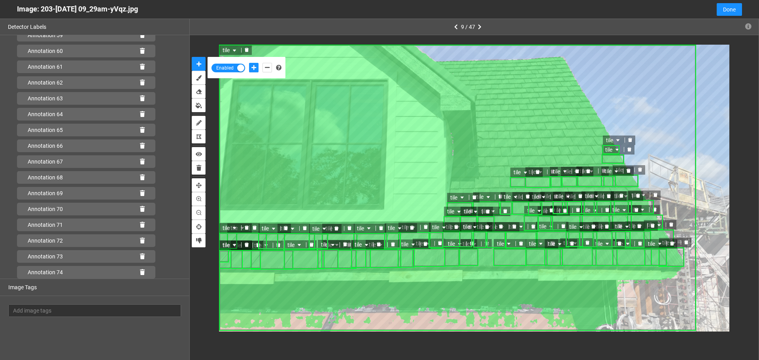
click at [249, 50] on icon "delete" at bounding box center [247, 50] width 4 height 4
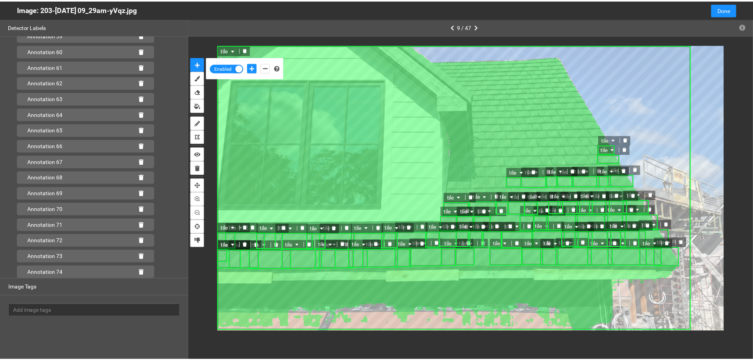
scroll to position [963, 0]
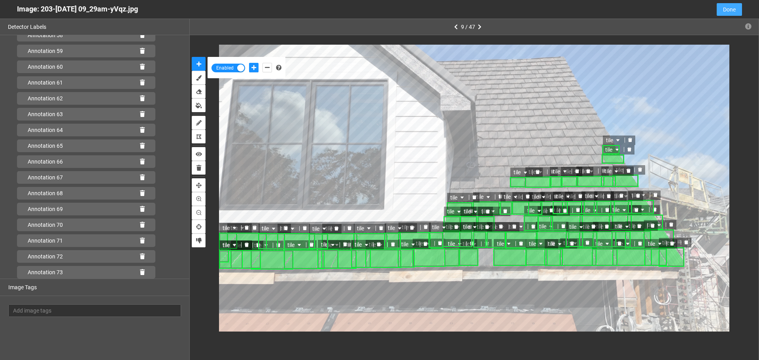
click at [727, 12] on span "Done" at bounding box center [729, 9] width 13 height 9
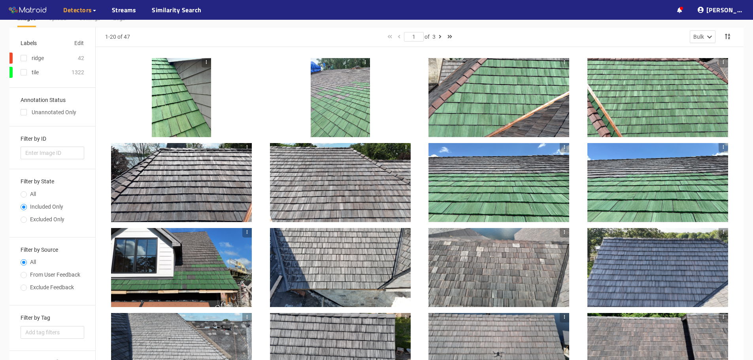
scroll to position [119, 0]
